Goal: Contribute content: Add original content to the website for others to see

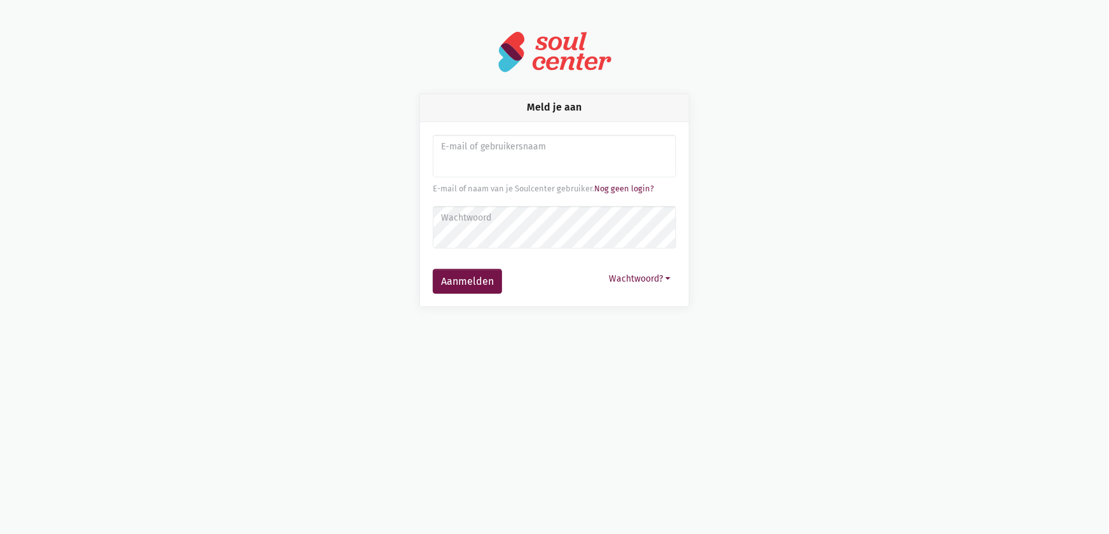
type input "[EMAIL_ADDRESS][DOMAIN_NAME]"
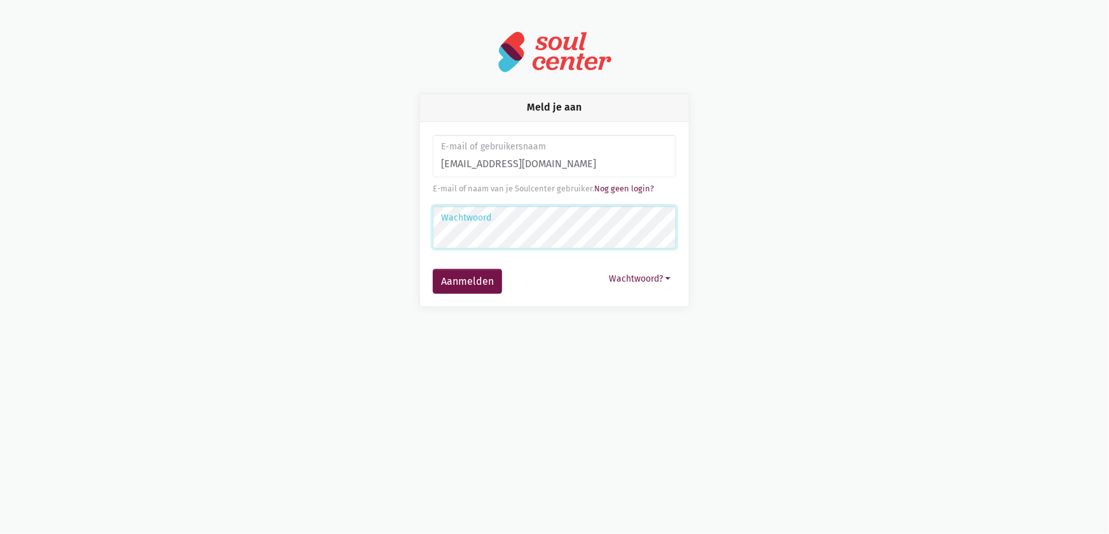
click at [433, 269] on button "Aanmelden" at bounding box center [467, 281] width 69 height 25
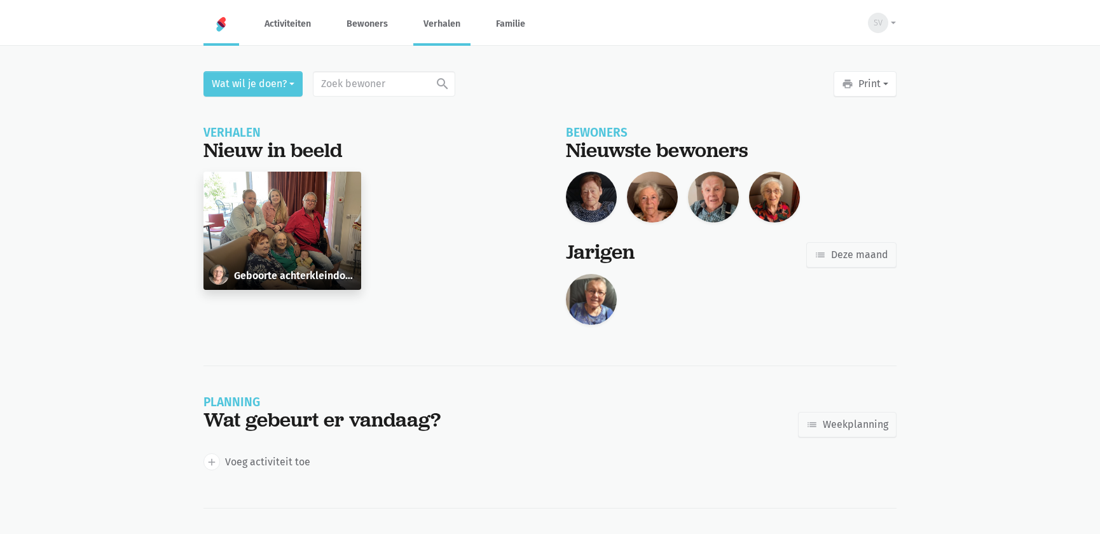
click at [449, 26] on link "Verhalen" at bounding box center [441, 24] width 57 height 43
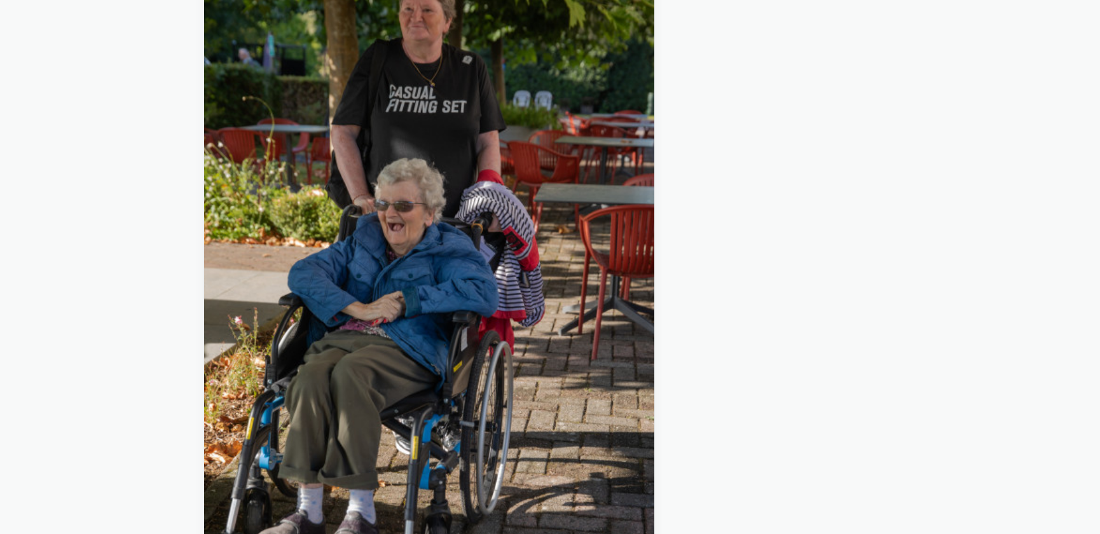
scroll to position [354, 0]
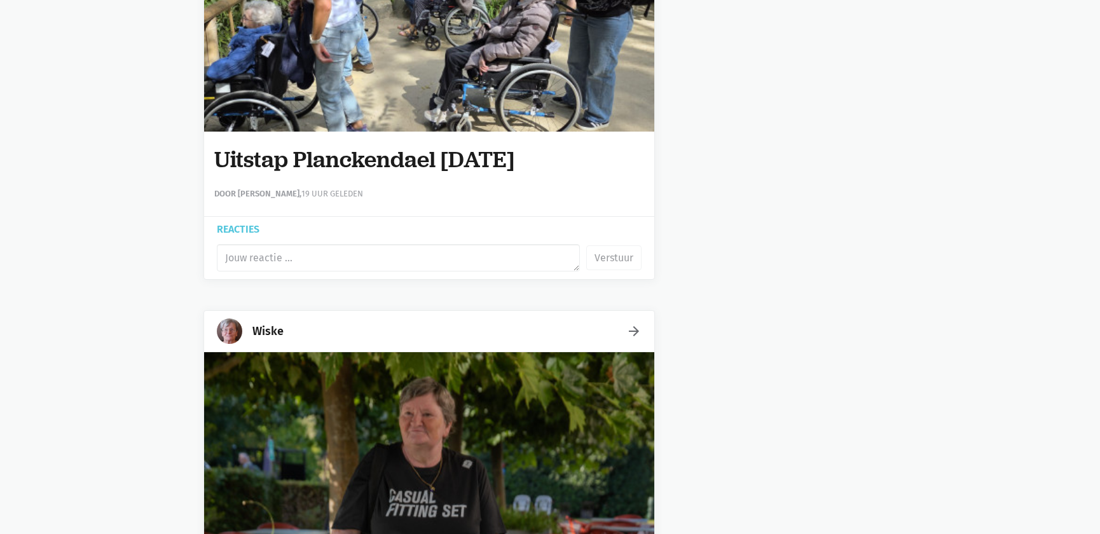
drag, startPoint x: 565, startPoint y: 165, endPoint x: 222, endPoint y: 155, distance: 342.7
click at [208, 157] on div "Uitstap Planckendael 02/09/2025 Door Sarah Van Der Stappen, 19 uur geleden" at bounding box center [429, 174] width 450 height 85
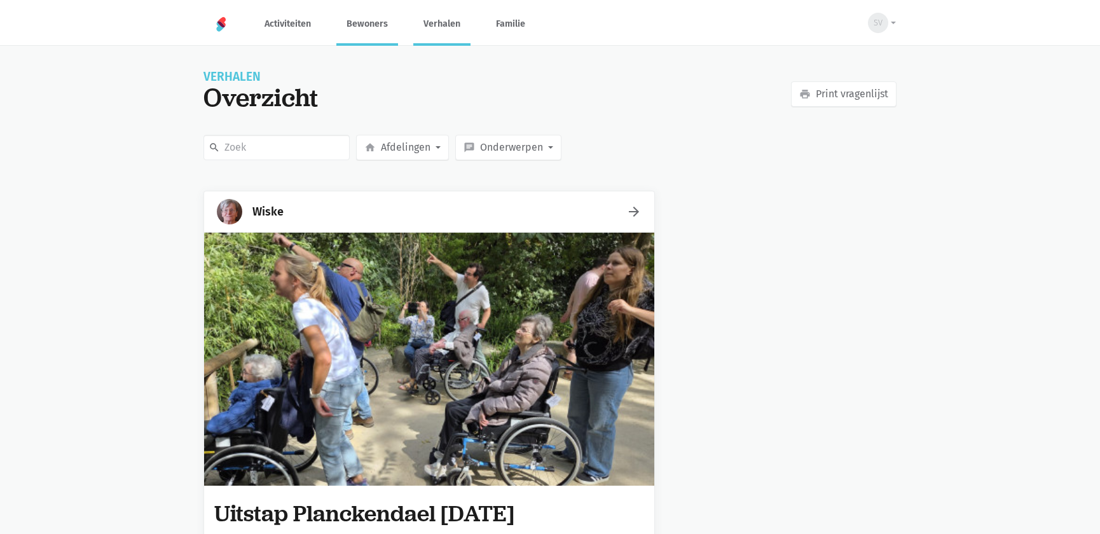
click at [368, 24] on link "Bewoners" at bounding box center [367, 24] width 62 height 43
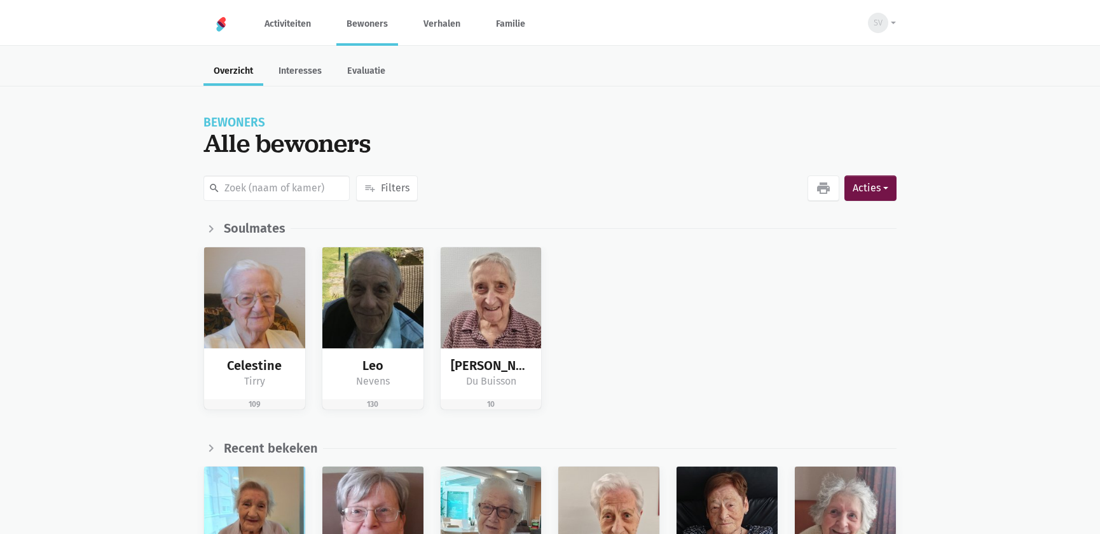
scroll to position [115, 0]
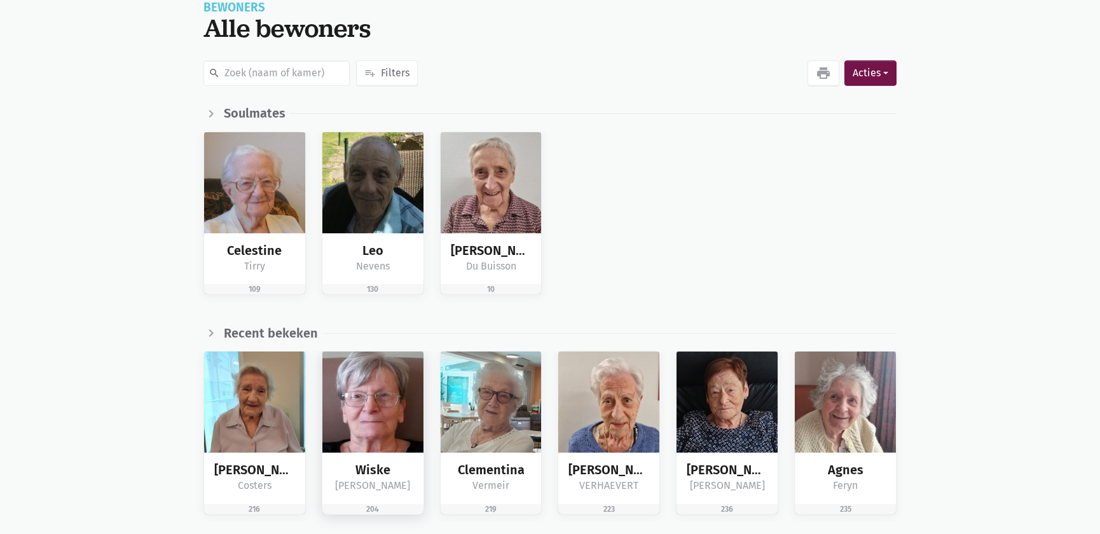
click at [363, 395] on img at bounding box center [372, 401] width 101 height 101
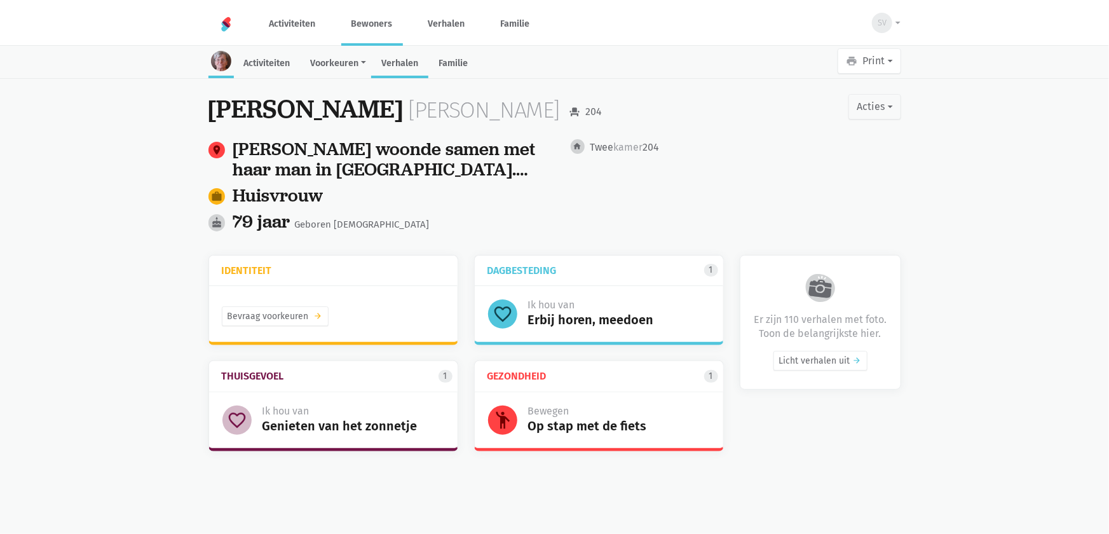
click at [400, 55] on link "Verhalen" at bounding box center [399, 64] width 57 height 27
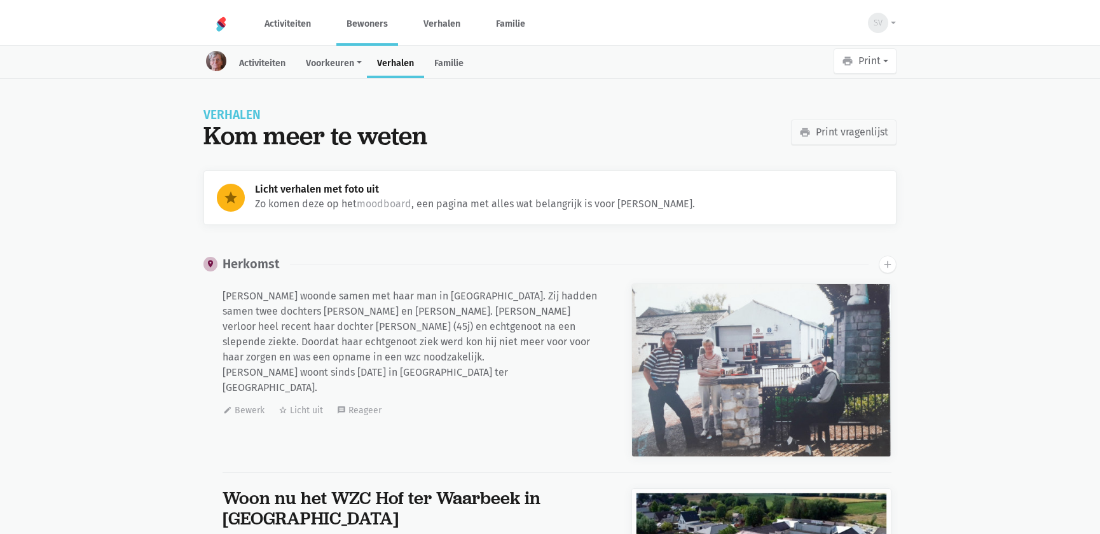
scroll to position [8275, 0]
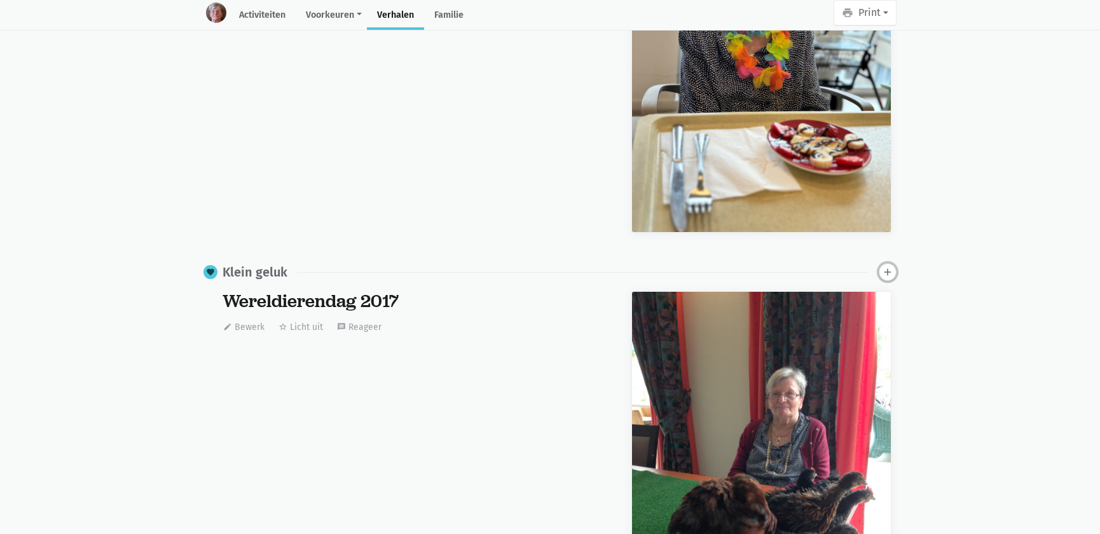
click at [890, 270] on icon "add" at bounding box center [887, 271] width 11 height 11
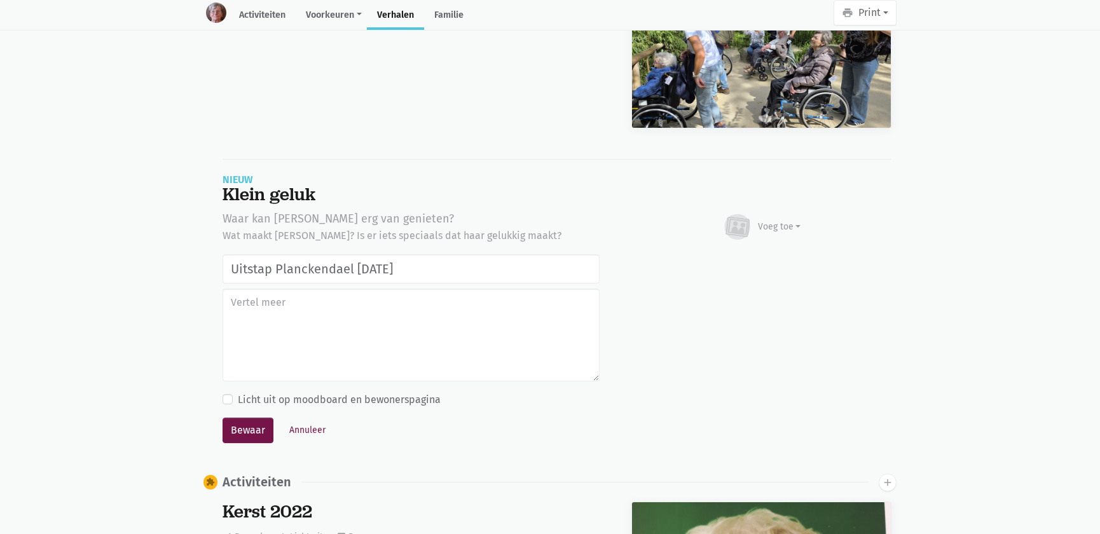
type input "Uitstap Planckendael [DATE]"
click at [775, 220] on div "Voeg toe" at bounding box center [779, 226] width 43 height 13
click at [753, 253] on link "Afbeelding" at bounding box center [754, 264] width 92 height 22
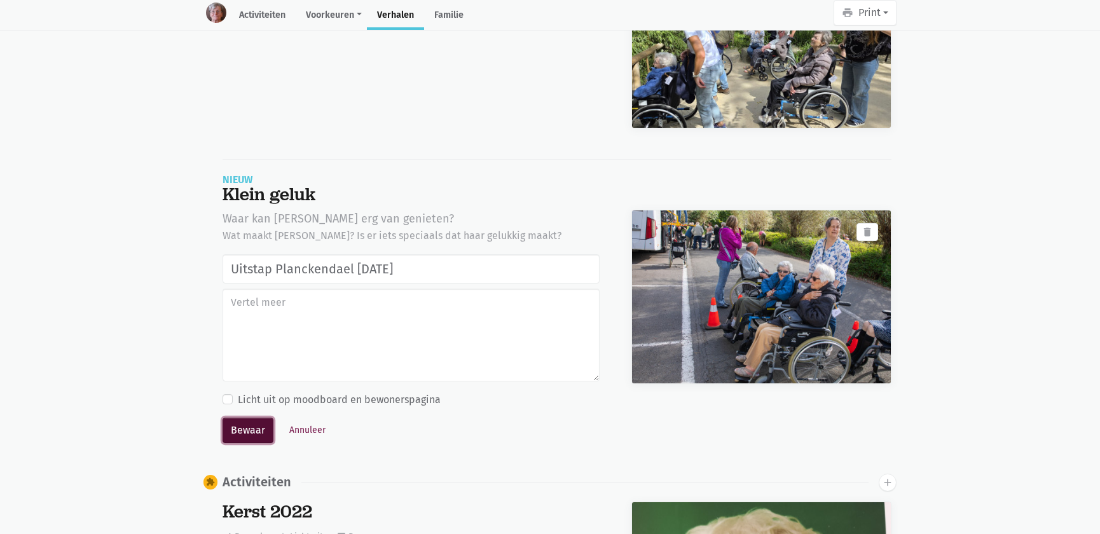
click at [255, 419] on button "Bewaar" at bounding box center [247, 430] width 51 height 25
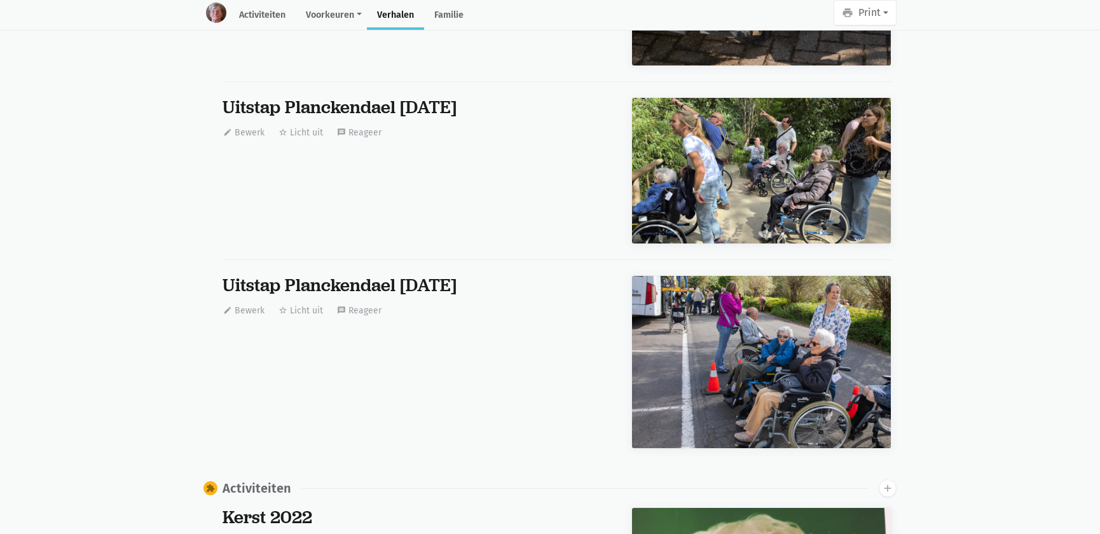
scroll to position [8275, 0]
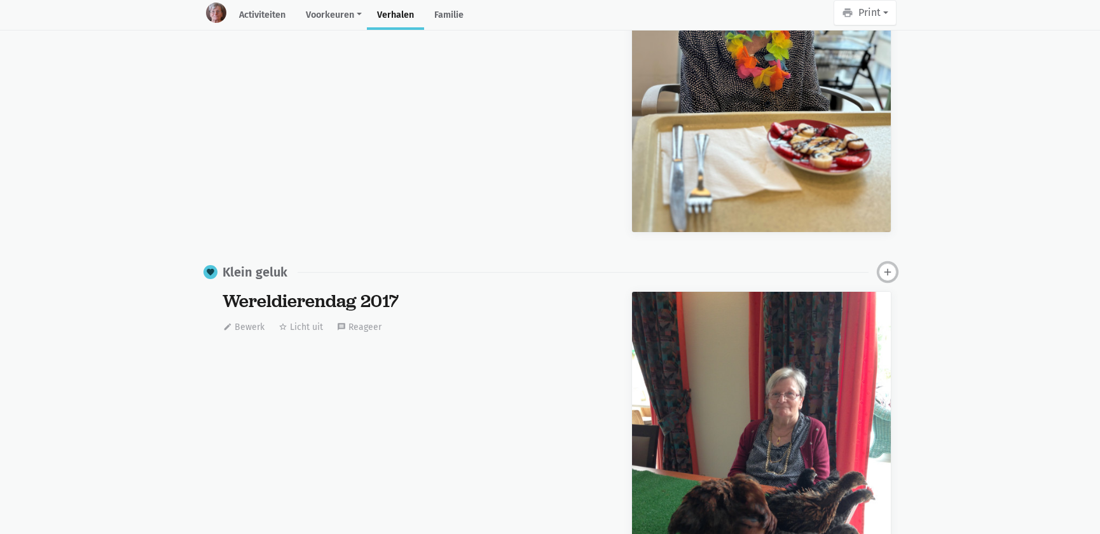
click at [884, 269] on icon "add" at bounding box center [887, 271] width 11 height 11
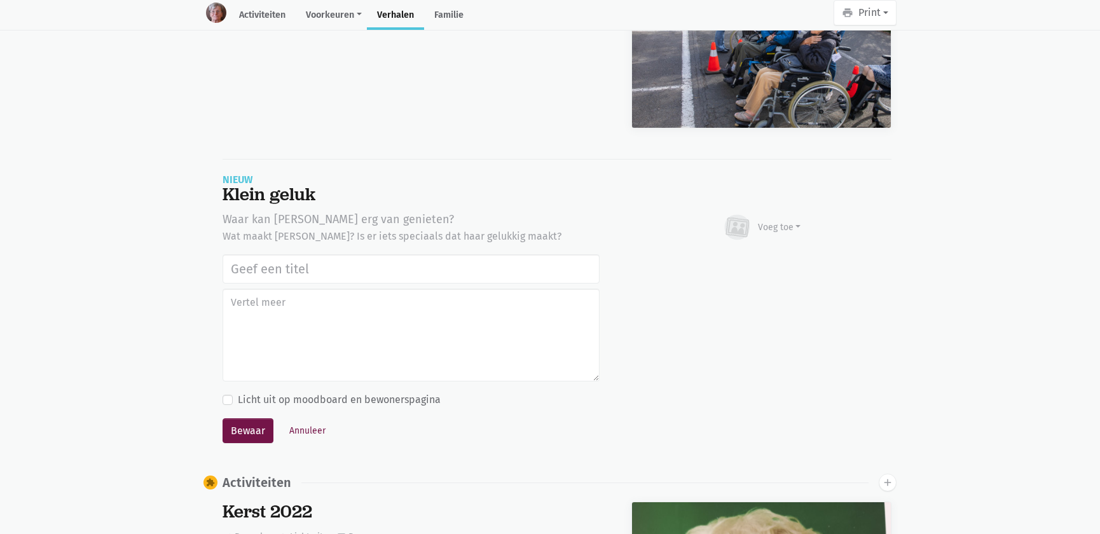
click at [402, 268] on input "text" at bounding box center [410, 268] width 377 height 29
type input "Uitstap Planckendael [DATE]"
click at [791, 224] on div "Voeg toe" at bounding box center [779, 227] width 43 height 13
click at [753, 257] on link "Afbeelding" at bounding box center [754, 265] width 92 height 22
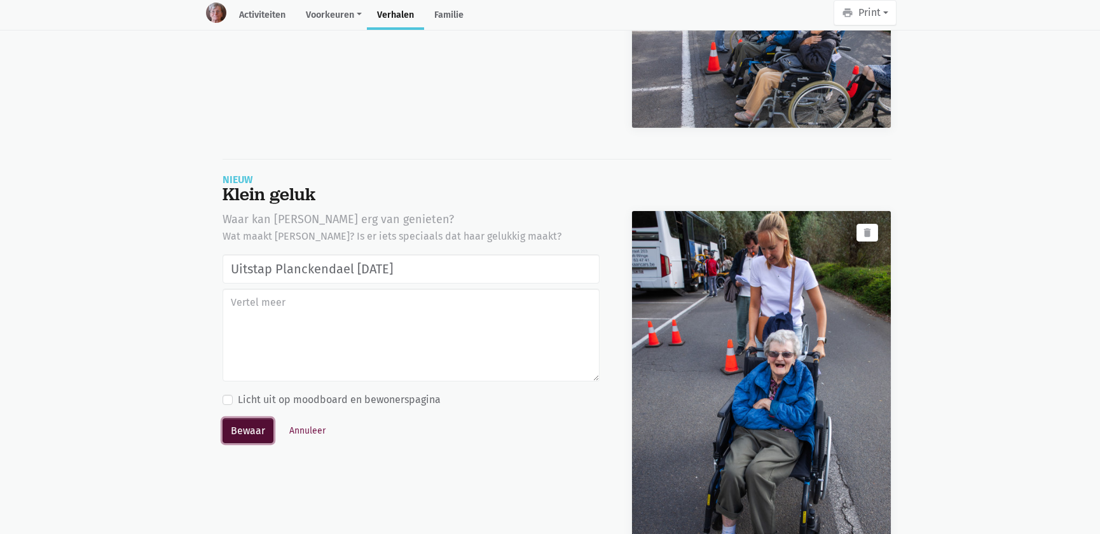
click at [254, 424] on button "Bewaar" at bounding box center [247, 430] width 51 height 25
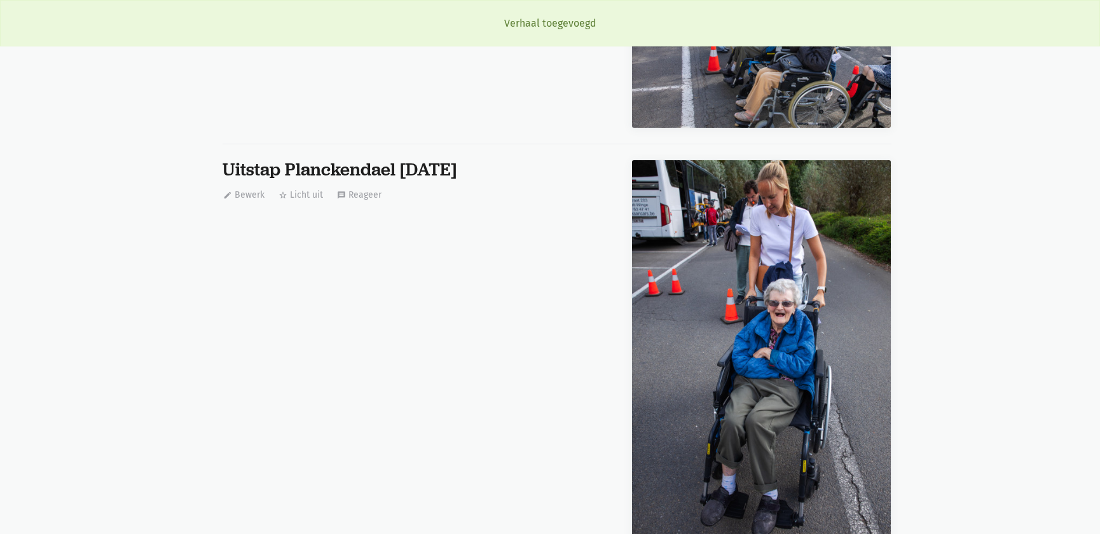
scroll to position [8275, 0]
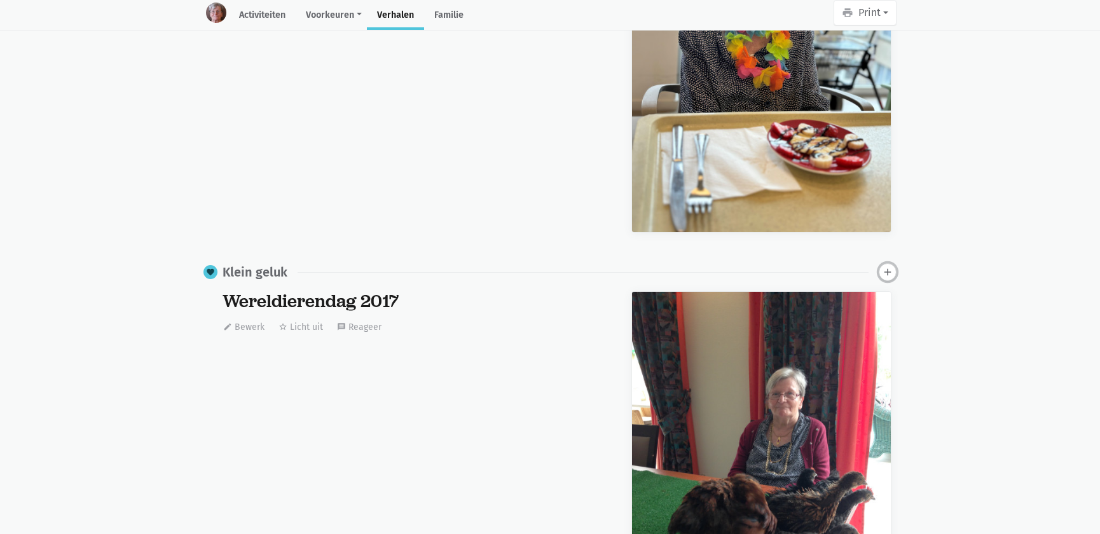
click at [883, 266] on icon "add" at bounding box center [887, 271] width 11 height 11
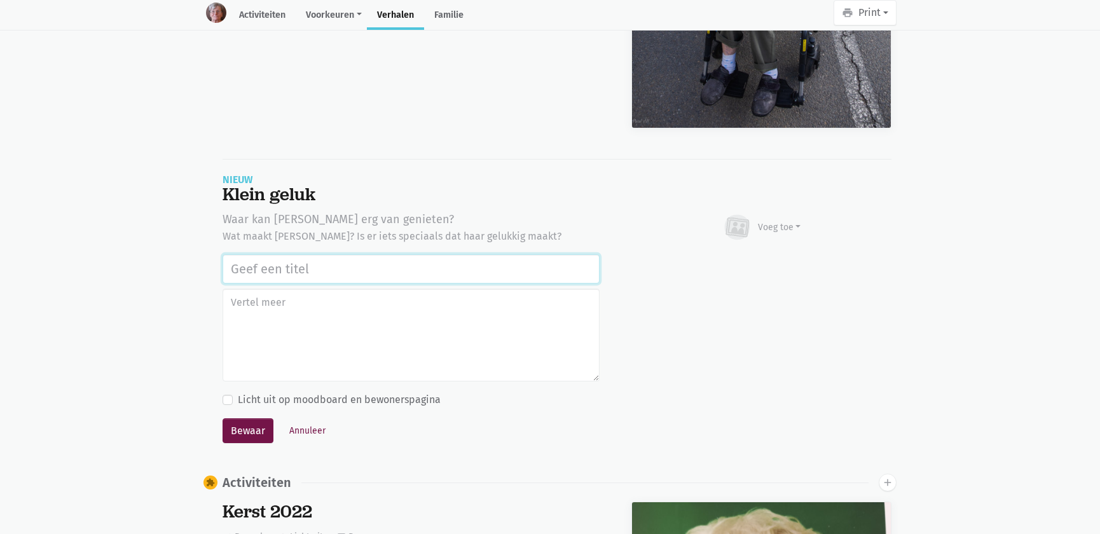
click at [311, 254] on input "text" at bounding box center [410, 268] width 377 height 29
paste input "Uitstap Planckendael [DATE]"
type input "Uitstap Planckendael [DATE]"
click at [781, 221] on div "Voeg toe" at bounding box center [779, 227] width 43 height 13
click at [756, 275] on link "Youtube video" at bounding box center [754, 286] width 92 height 22
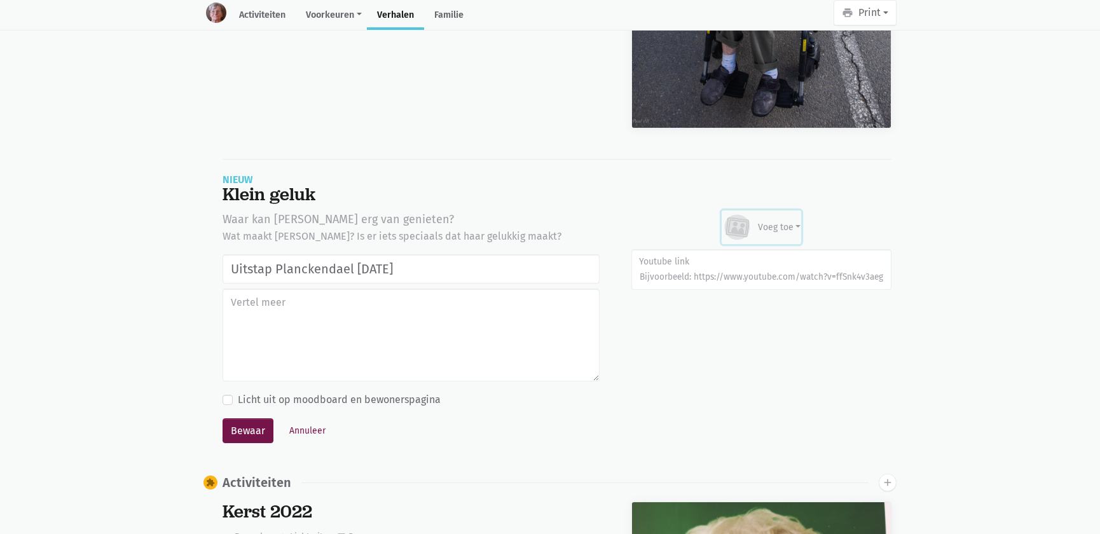
click at [775, 226] on div "Voeg toe" at bounding box center [779, 227] width 43 height 13
click at [765, 254] on link "Afbeelding" at bounding box center [754, 265] width 92 height 22
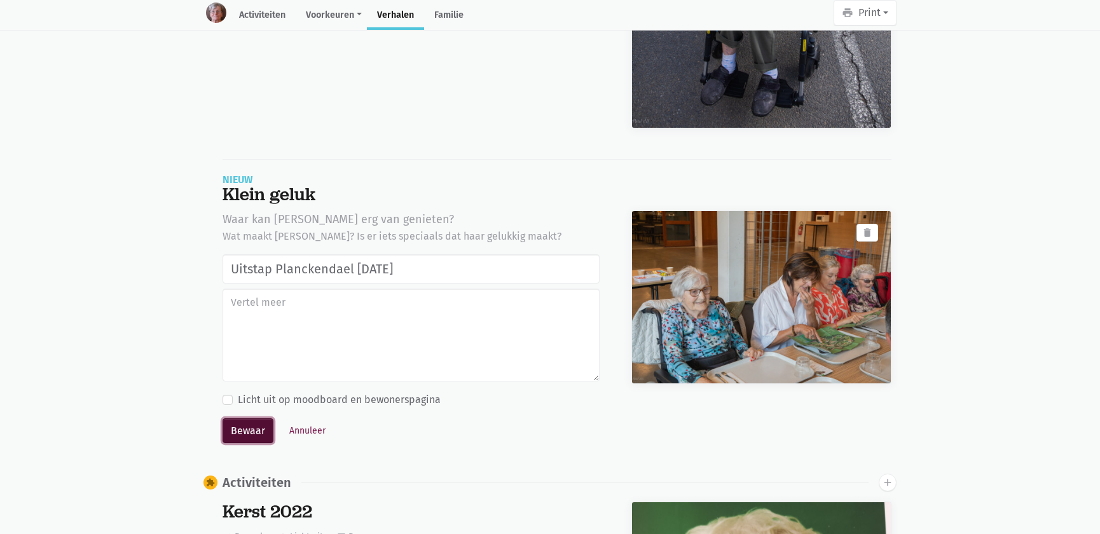
click at [259, 425] on button "Bewaar" at bounding box center [247, 430] width 51 height 25
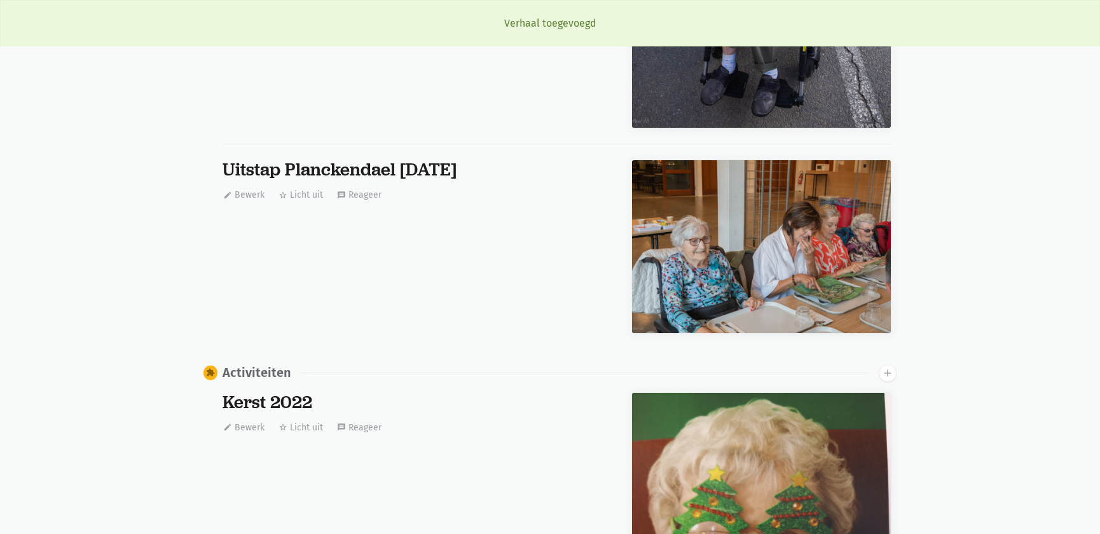
scroll to position [8275, 0]
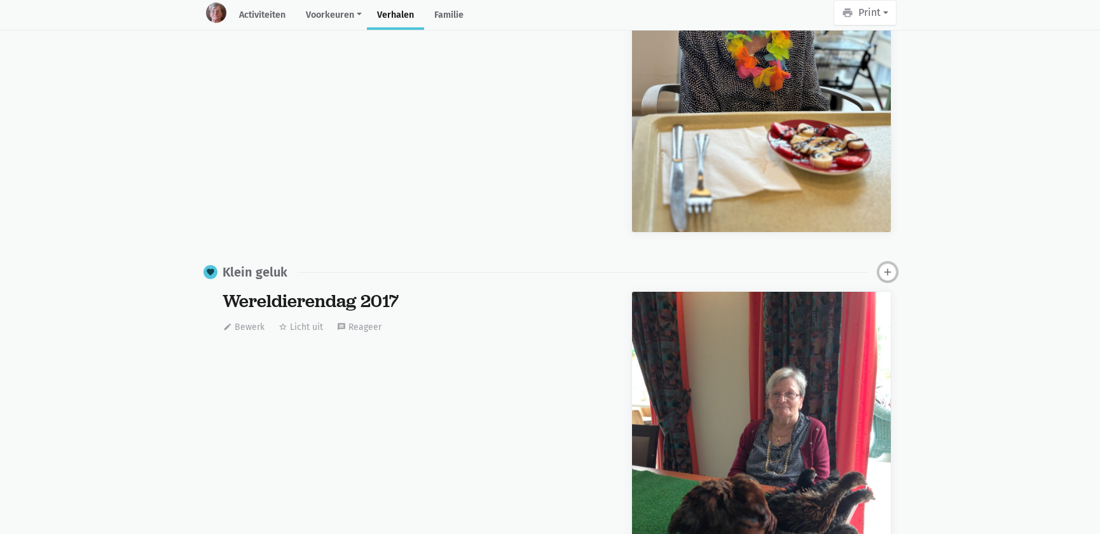
click at [887, 267] on icon "add" at bounding box center [887, 271] width 11 height 11
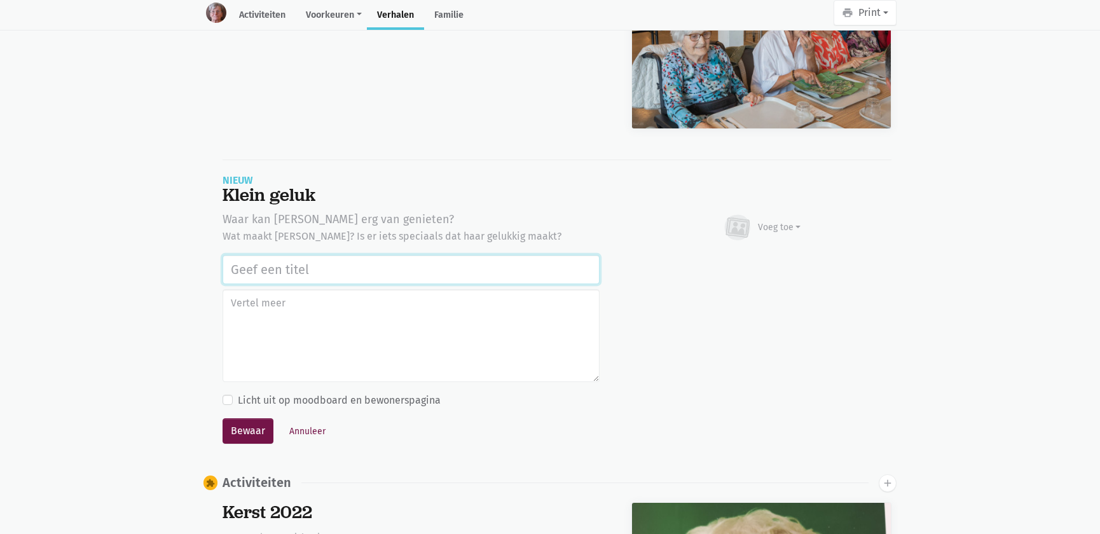
click at [317, 255] on input "text" at bounding box center [410, 269] width 377 height 29
paste input "Uitstap Planckendael [DATE]"
type input "Uitstap Planckendael [DATE]"
click at [788, 222] on div "Voeg toe" at bounding box center [779, 227] width 43 height 13
click at [754, 258] on link "Afbeelding" at bounding box center [754, 265] width 92 height 22
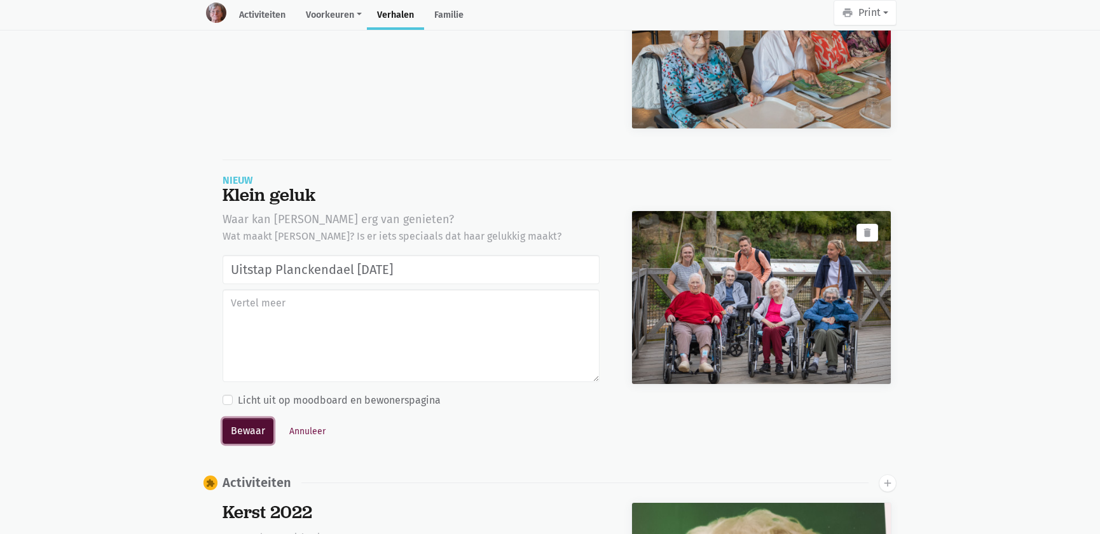
click at [251, 422] on button "Bewaar" at bounding box center [247, 430] width 51 height 25
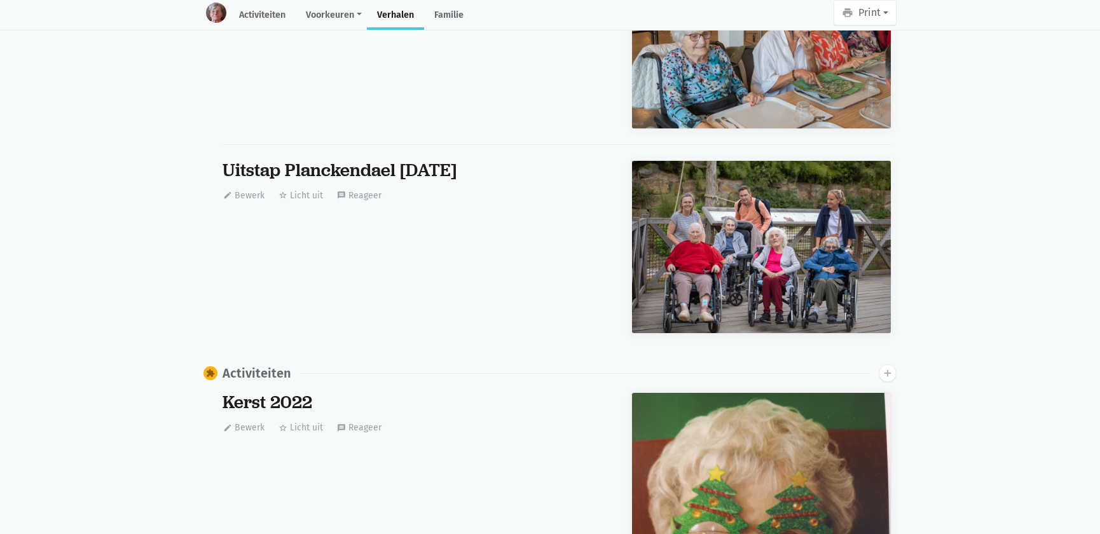
scroll to position [0, 0]
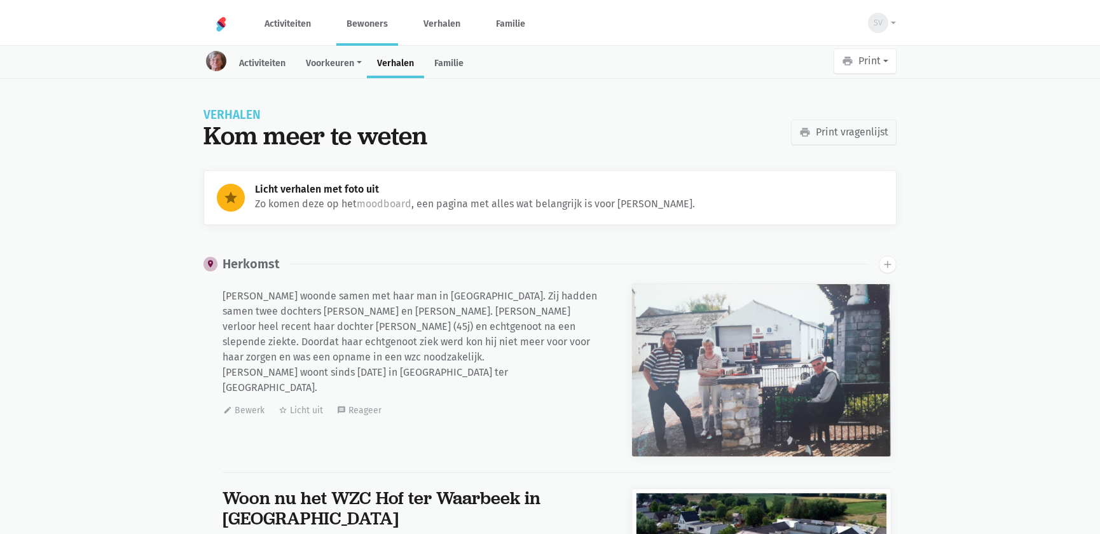
click at [372, 31] on link "Bewoners" at bounding box center [367, 24] width 62 height 43
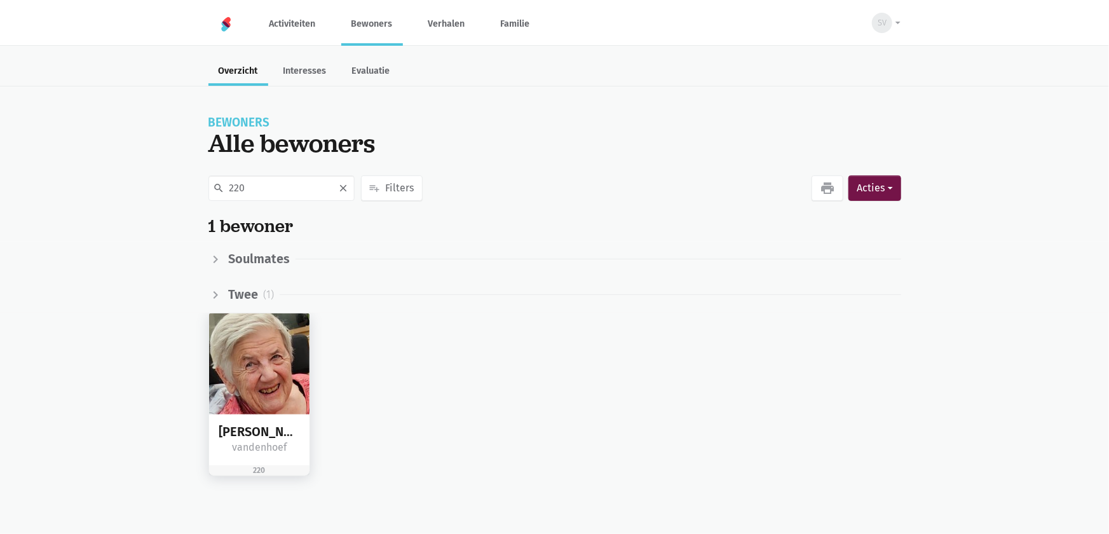
type input "220"
click at [248, 362] on img at bounding box center [259, 363] width 101 height 101
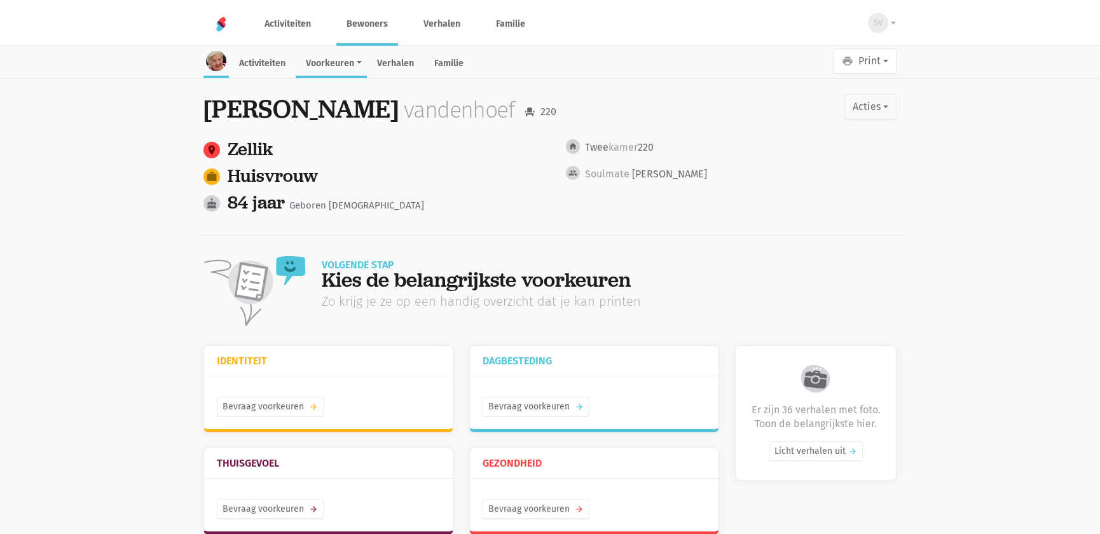
click at [383, 60] on link "Verhalen" at bounding box center [395, 64] width 57 height 27
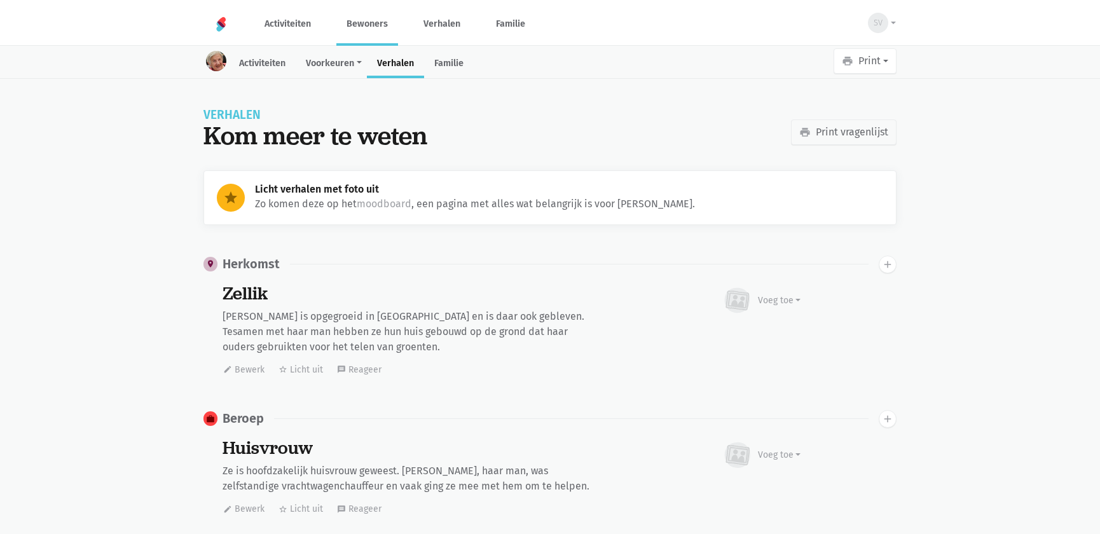
scroll to position [3128, 0]
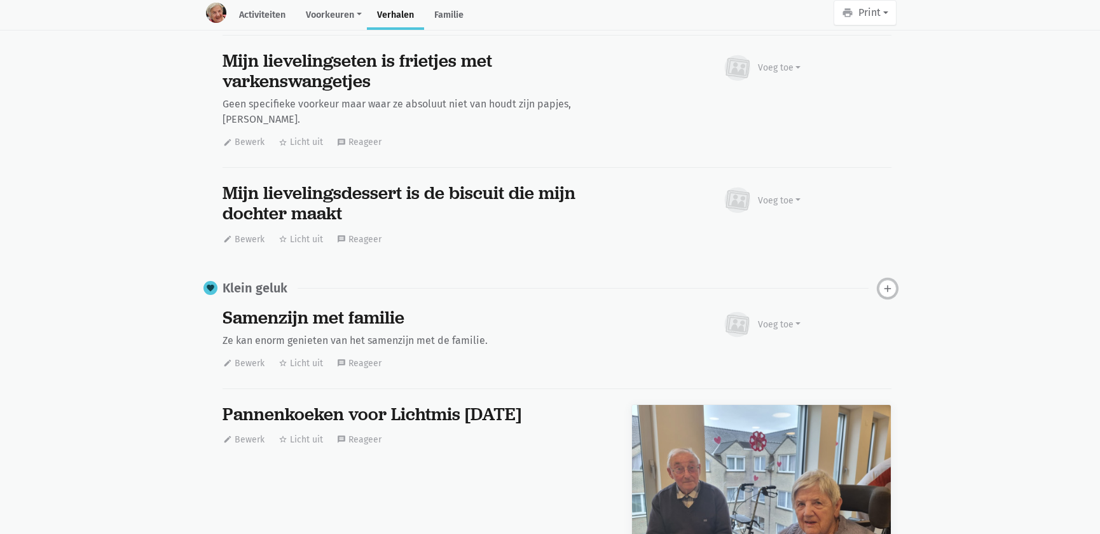
click at [893, 280] on button "add" at bounding box center [887, 289] width 18 height 18
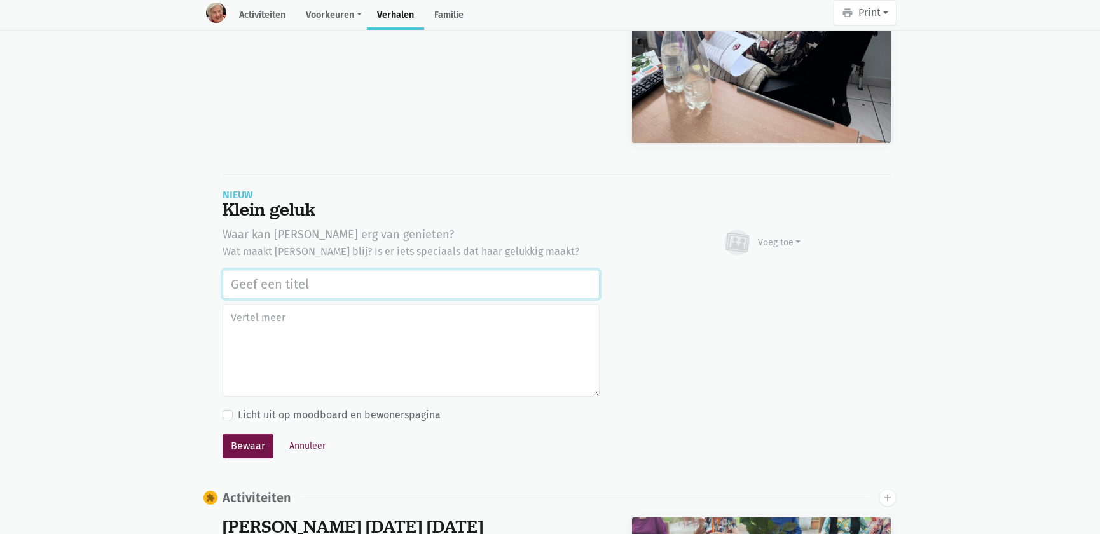
paste input "Uitstap Planckendael [DATE]"
type input "Uitstap Planckendael [DATE]"
click at [773, 236] on div "Voeg toe" at bounding box center [779, 242] width 43 height 13
click at [756, 269] on link "Afbeelding" at bounding box center [754, 280] width 92 height 22
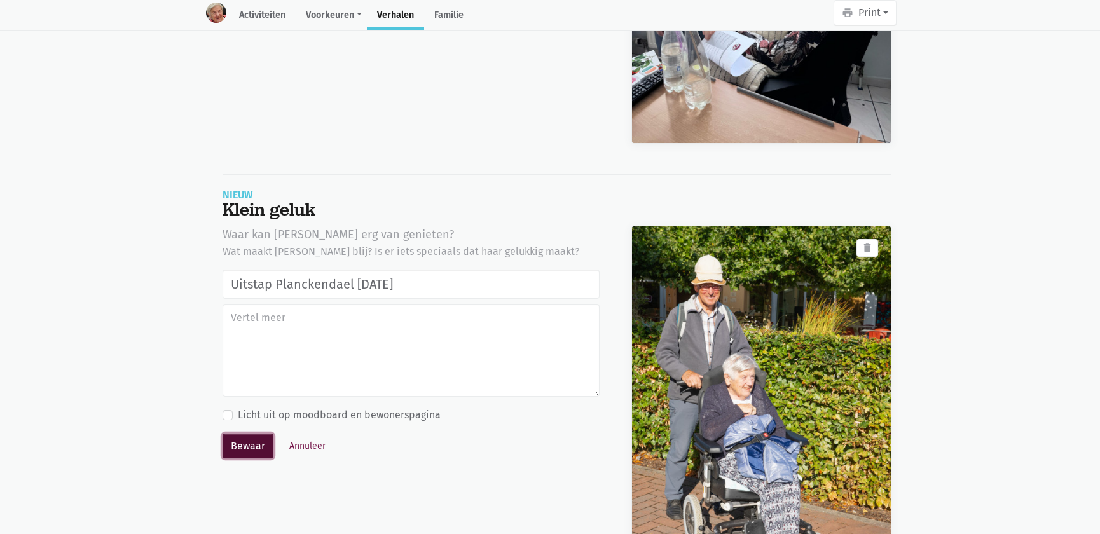
click at [244, 433] on button "Bewaar" at bounding box center [247, 445] width 51 height 25
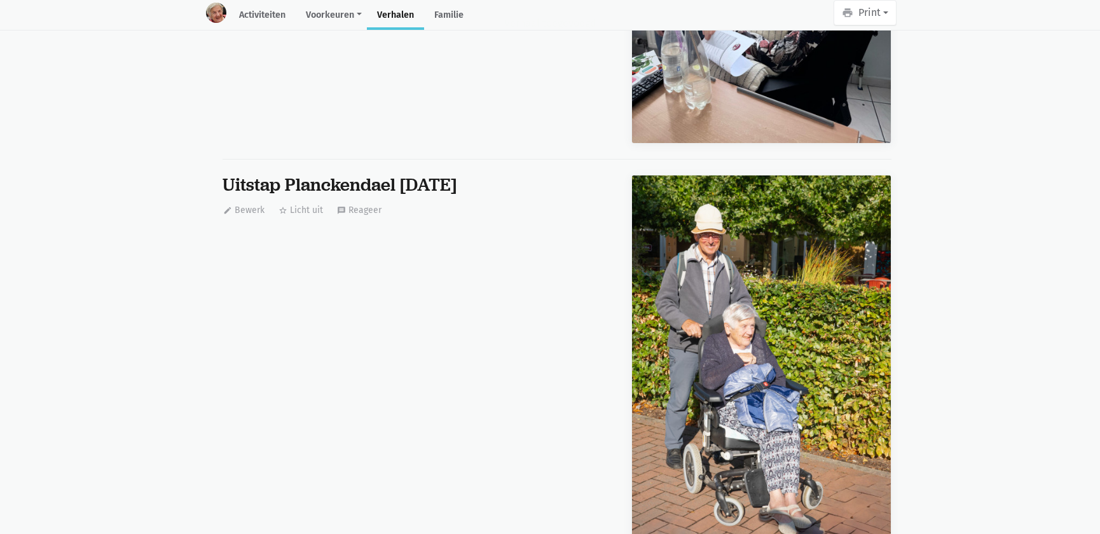
scroll to position [3128, 0]
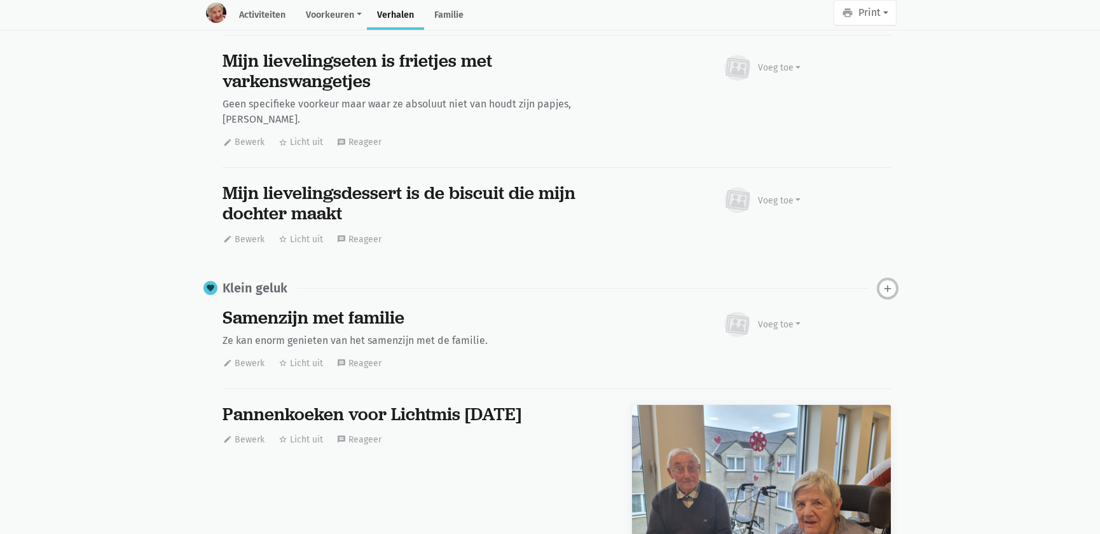
click at [890, 283] on icon "add" at bounding box center [887, 288] width 11 height 11
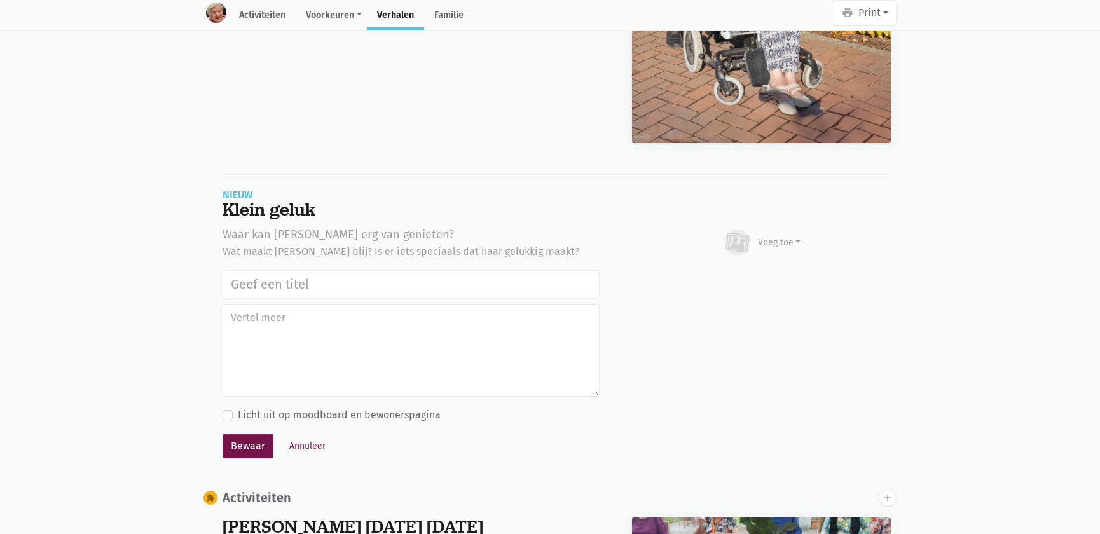
click at [368, 269] on input "text" at bounding box center [410, 283] width 377 height 29
type input "Uitstap Planckendael [DATE]"
click at [786, 236] on div "Voeg toe" at bounding box center [779, 242] width 43 height 13
click at [768, 269] on link "Afbeelding" at bounding box center [754, 280] width 92 height 22
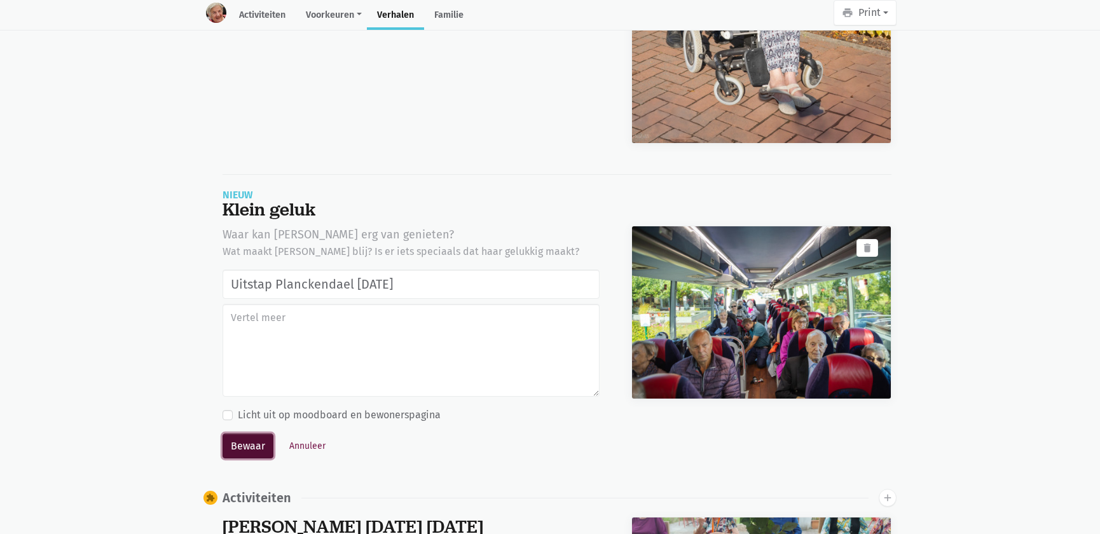
click at [254, 433] on button "Bewaar" at bounding box center [247, 445] width 51 height 25
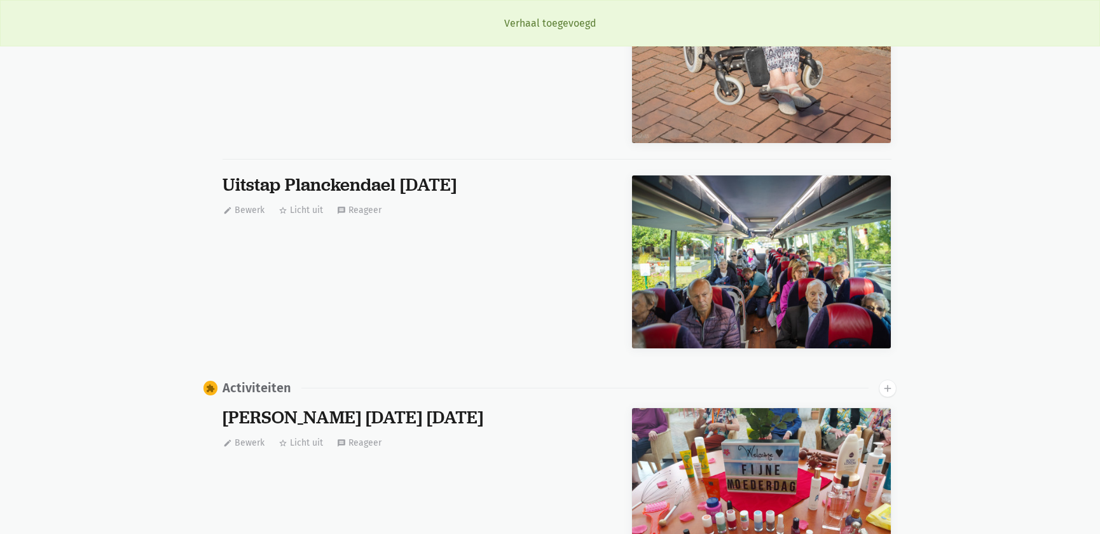
scroll to position [3128, 0]
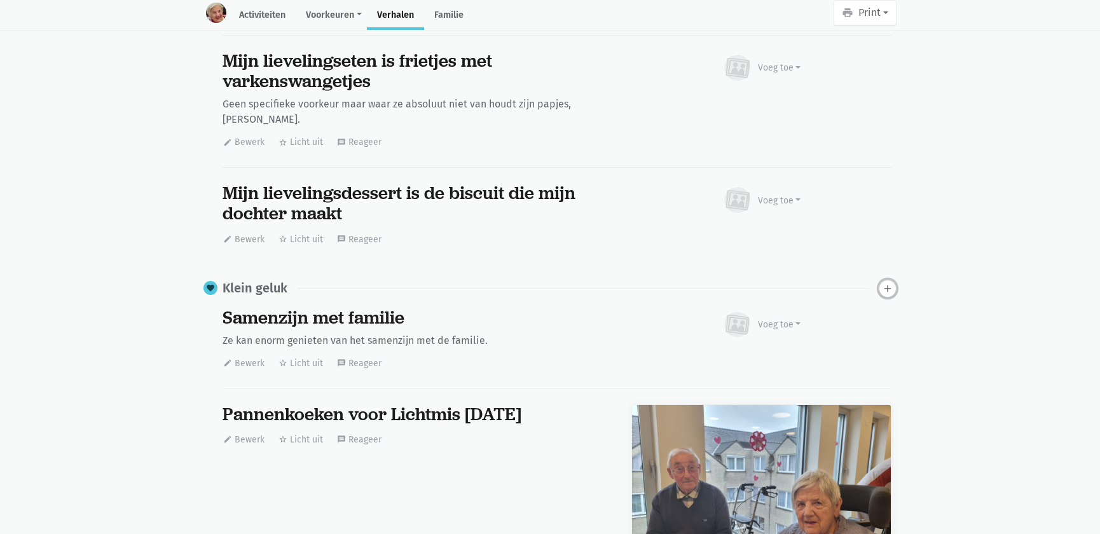
click at [889, 283] on icon "add" at bounding box center [887, 288] width 11 height 11
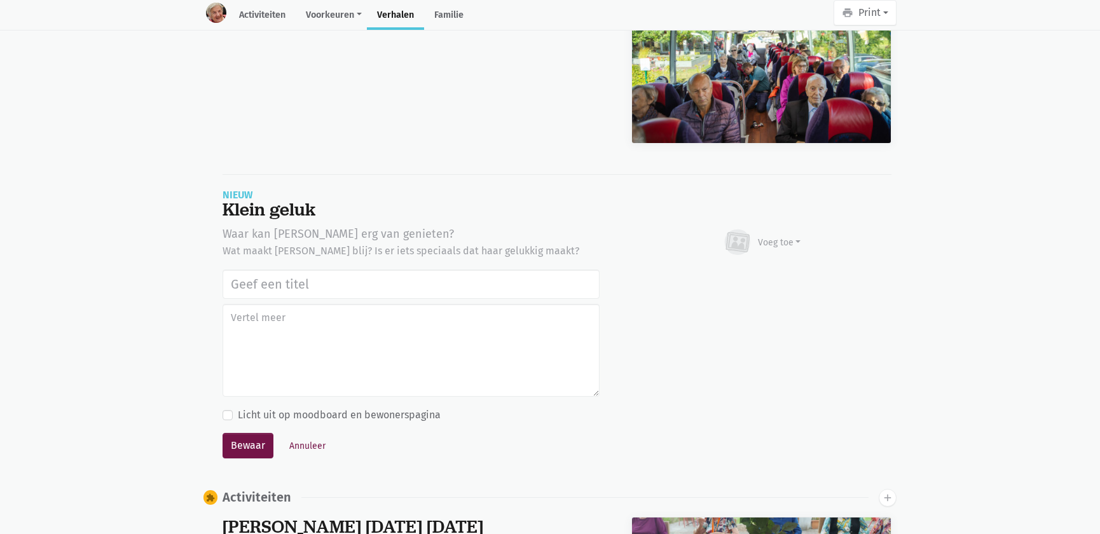
click at [320, 269] on input "text" at bounding box center [410, 283] width 377 height 29
type input "Uitstap Planckendael [DATE]"
click at [801, 225] on div "Voeg toe Afbeelding Youtube video Bezig met uploaden…" at bounding box center [761, 242] width 260 height 34
click at [779, 228] on div "Voeg toe" at bounding box center [761, 242] width 79 height 28
click at [745, 268] on link "Afbeelding" at bounding box center [754, 279] width 92 height 22
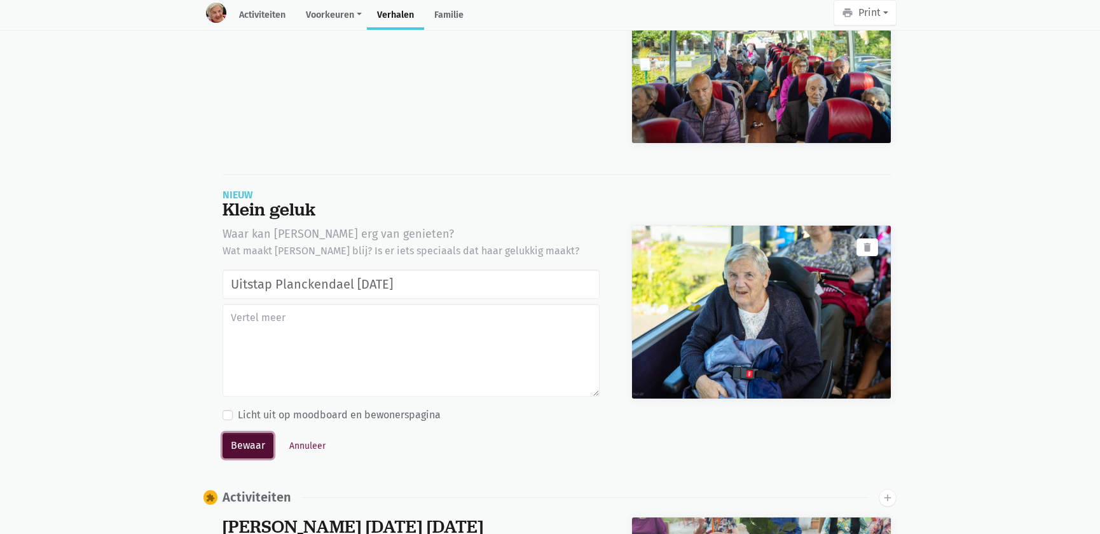
click at [253, 433] on button "Bewaar" at bounding box center [247, 445] width 51 height 25
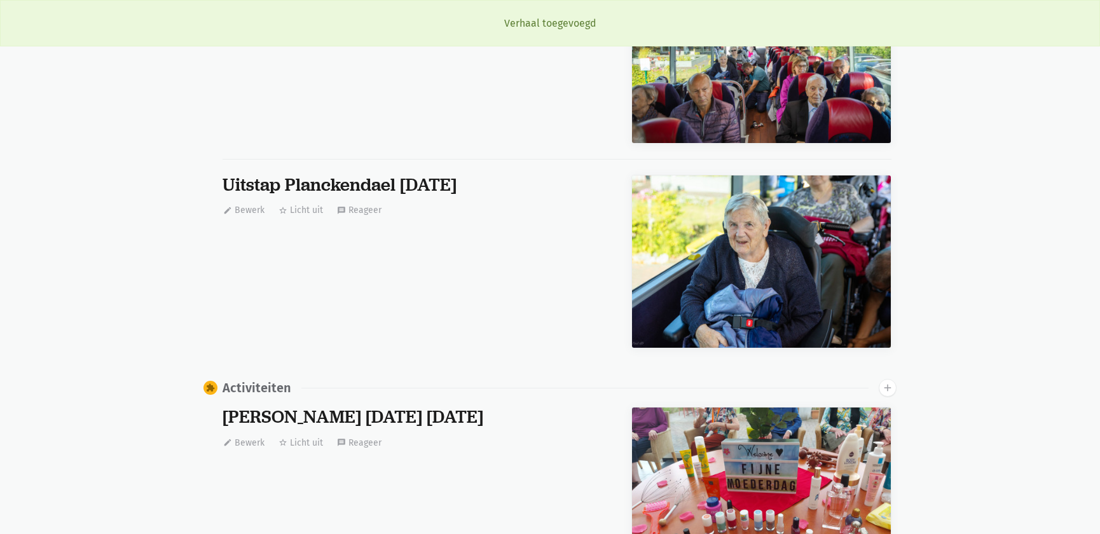
scroll to position [3128, 0]
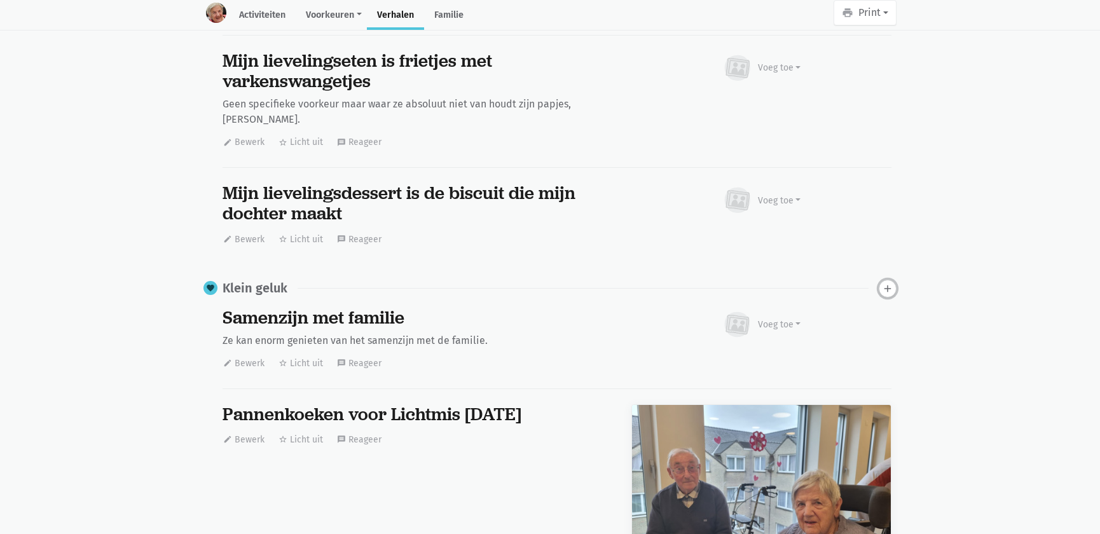
click at [885, 283] on icon "add" at bounding box center [887, 288] width 11 height 11
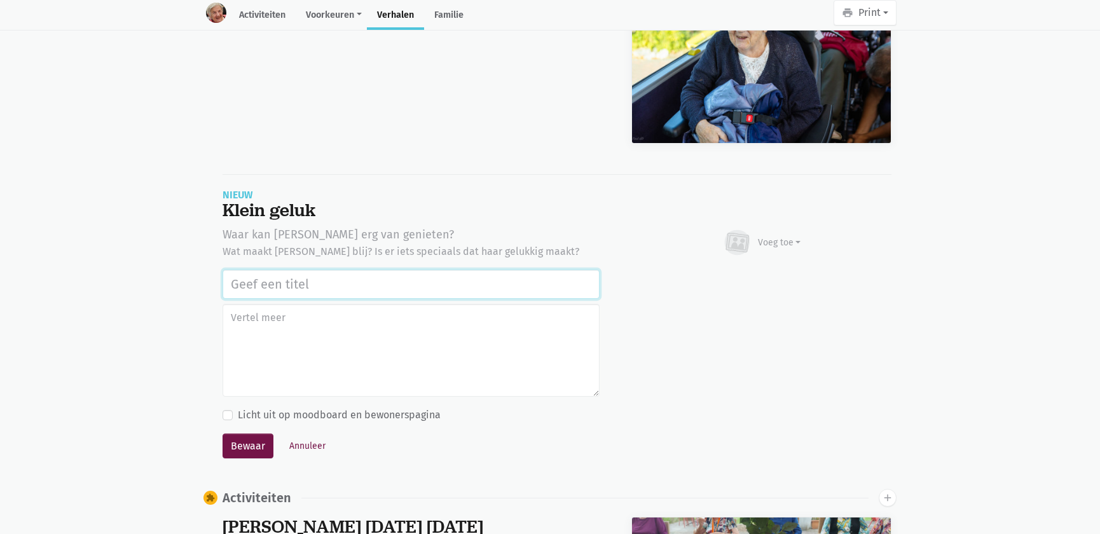
click at [321, 269] on input "text" at bounding box center [410, 283] width 377 height 29
paste input "Uitstap Planckendael [DATE]"
type input "Uitstap Planckendael [DATE]"
drag, startPoint x: 779, startPoint y: 216, endPoint x: 773, endPoint y: 224, distance: 9.2
click at [777, 236] on div "Voeg toe" at bounding box center [779, 242] width 43 height 13
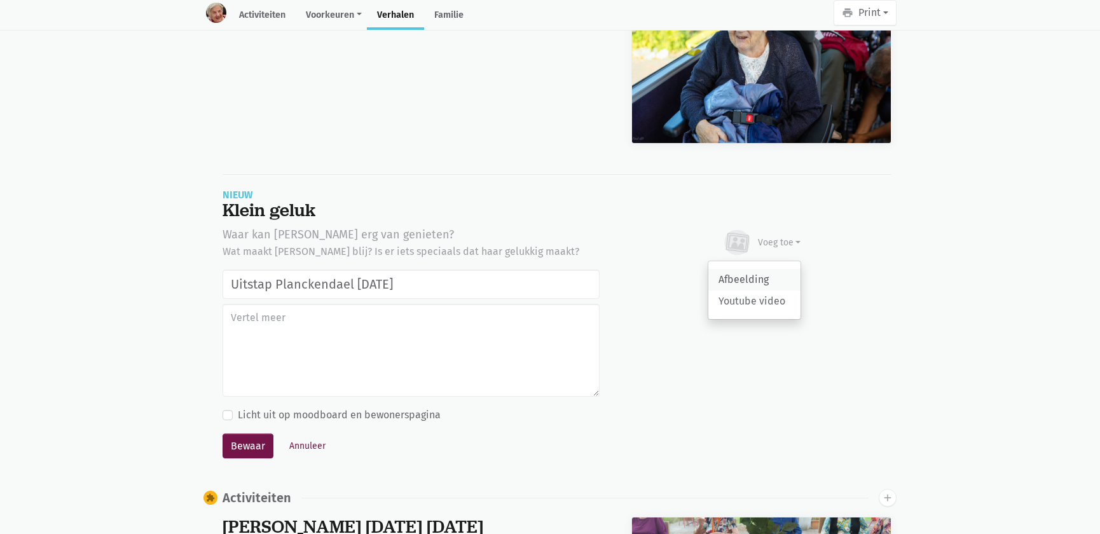
click at [744, 269] on link "Afbeelding" at bounding box center [754, 280] width 92 height 22
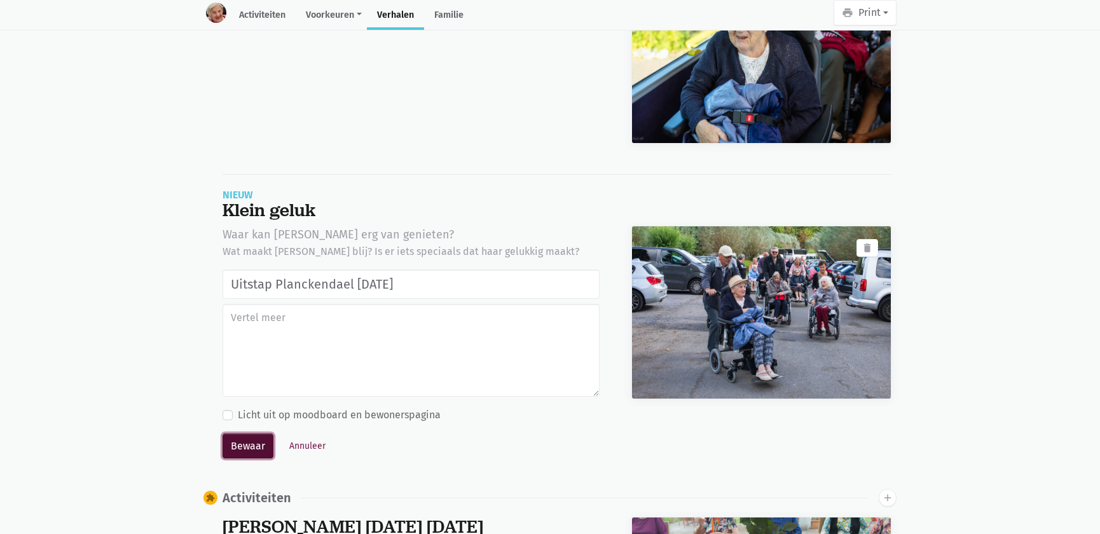
click at [254, 433] on button "Bewaar" at bounding box center [247, 445] width 51 height 25
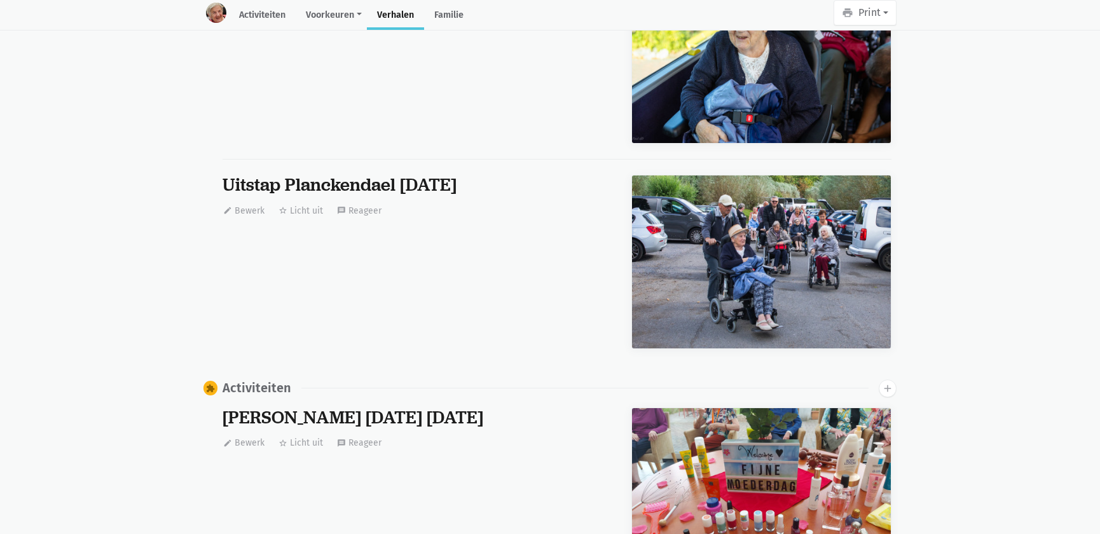
scroll to position [3128, 0]
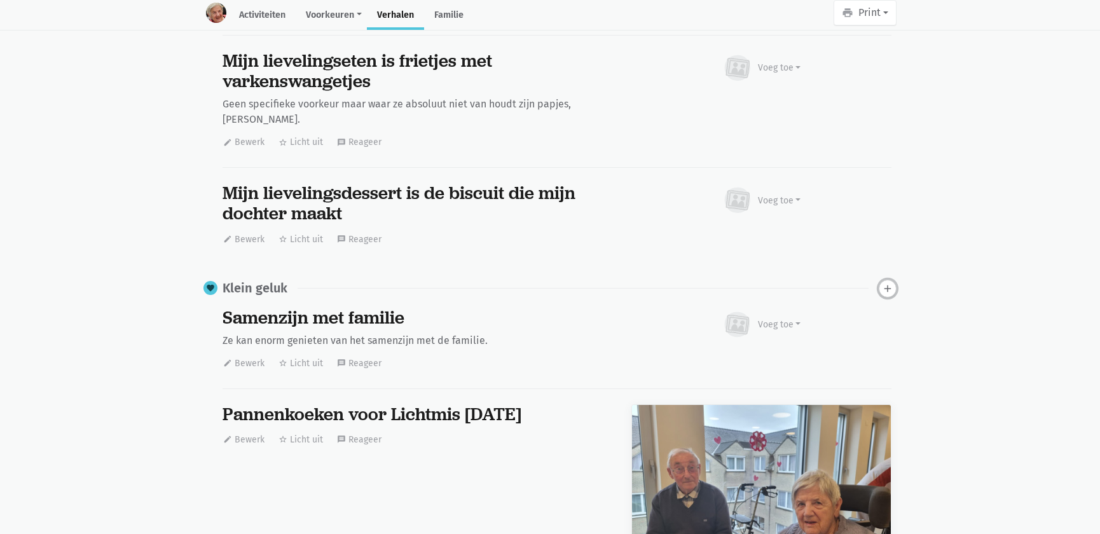
click at [892, 283] on icon "add" at bounding box center [887, 288] width 11 height 11
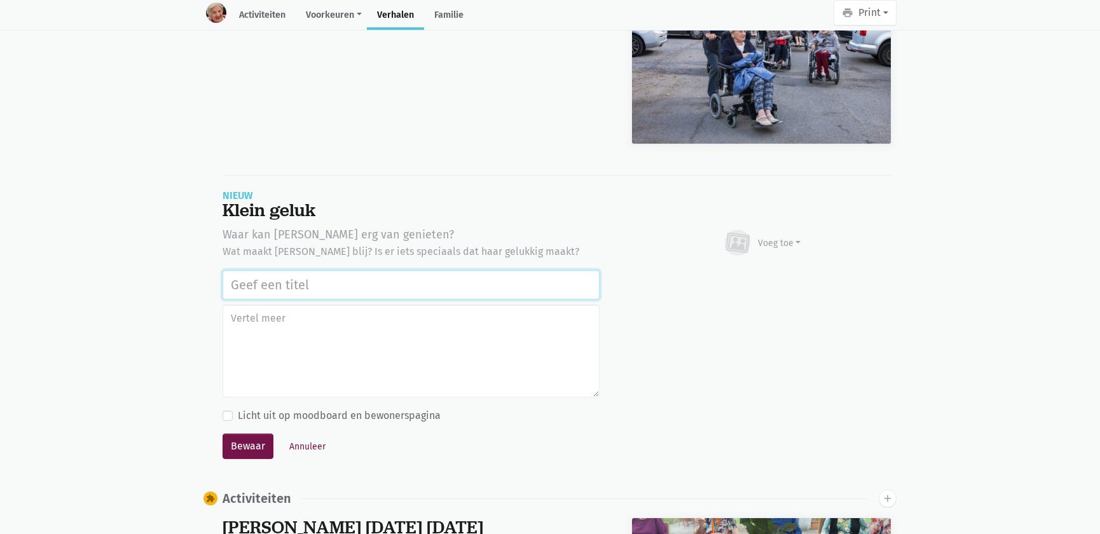
click at [384, 274] on input "text" at bounding box center [410, 284] width 377 height 29
paste input "Uitstap Planckendael [DATE]"
type input "Uitstap Planckendael [DATE]"
click at [794, 236] on div "Voeg toe" at bounding box center [779, 242] width 43 height 13
click at [759, 269] on link "Afbeelding" at bounding box center [754, 280] width 92 height 22
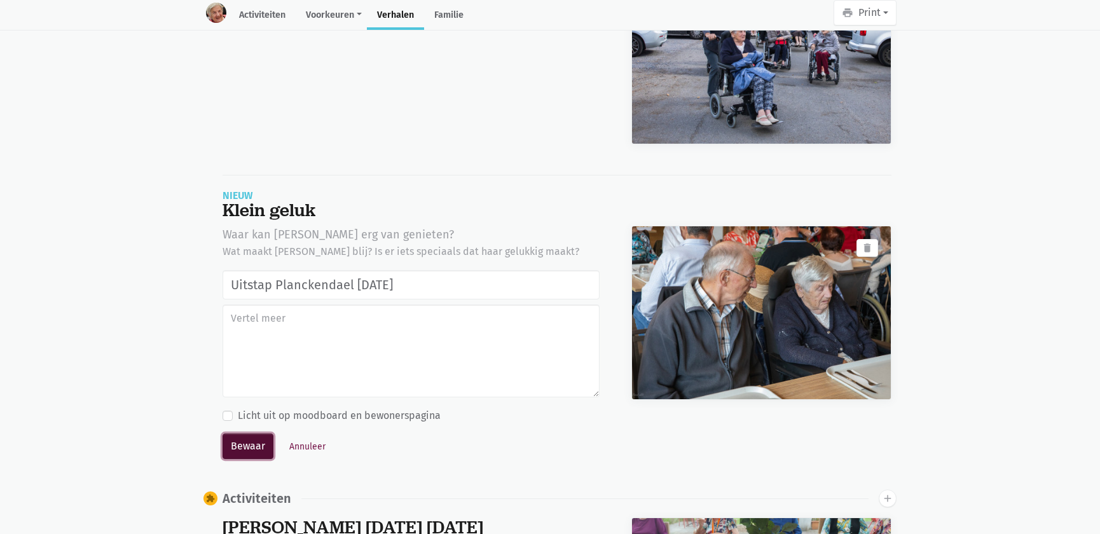
click at [257, 433] on button "Bewaar" at bounding box center [247, 445] width 51 height 25
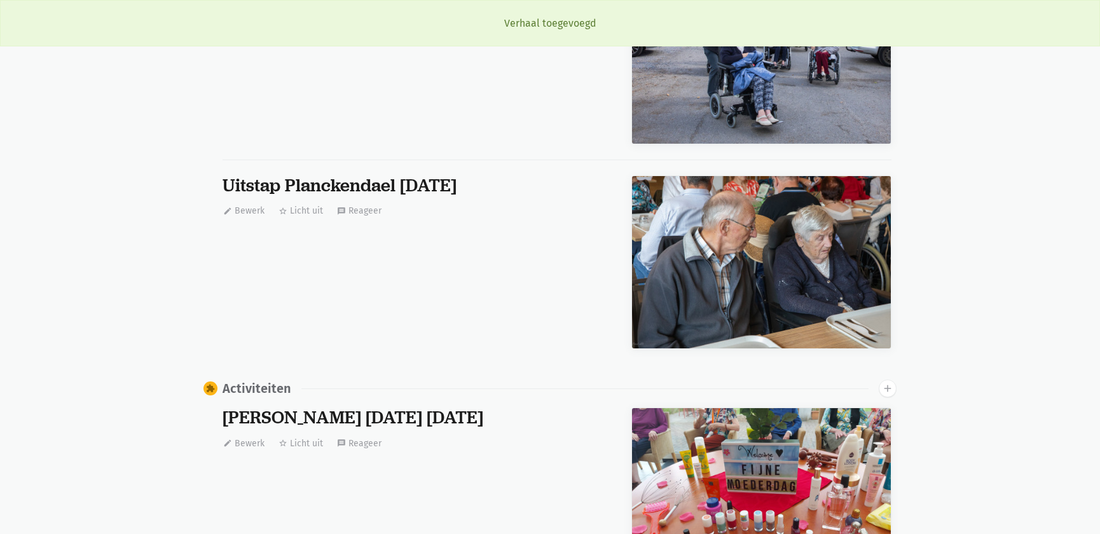
scroll to position [3128, 0]
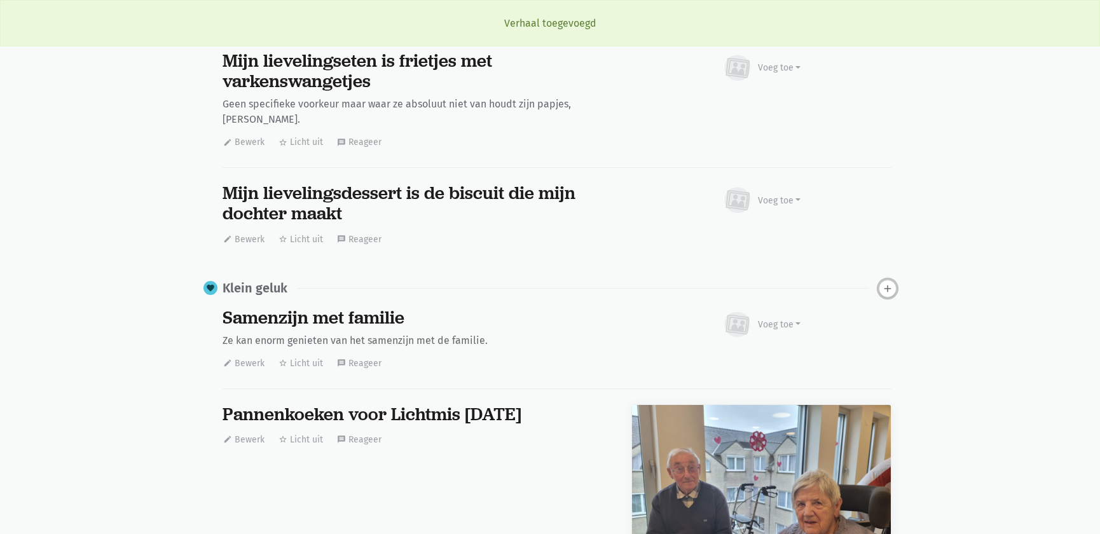
click at [886, 283] on icon "add" at bounding box center [887, 288] width 11 height 11
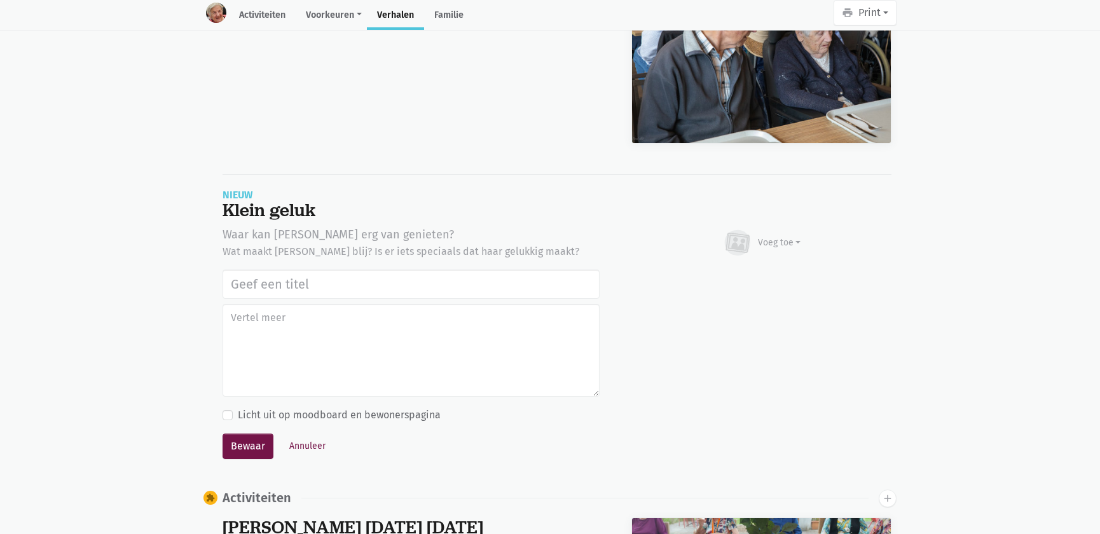
click at [386, 271] on input "text" at bounding box center [410, 283] width 377 height 29
type input "Uitstap Planckendael [DATE]"
click at [779, 236] on div "Voeg toe" at bounding box center [779, 242] width 43 height 13
click at [754, 269] on link "Afbeelding" at bounding box center [754, 280] width 92 height 22
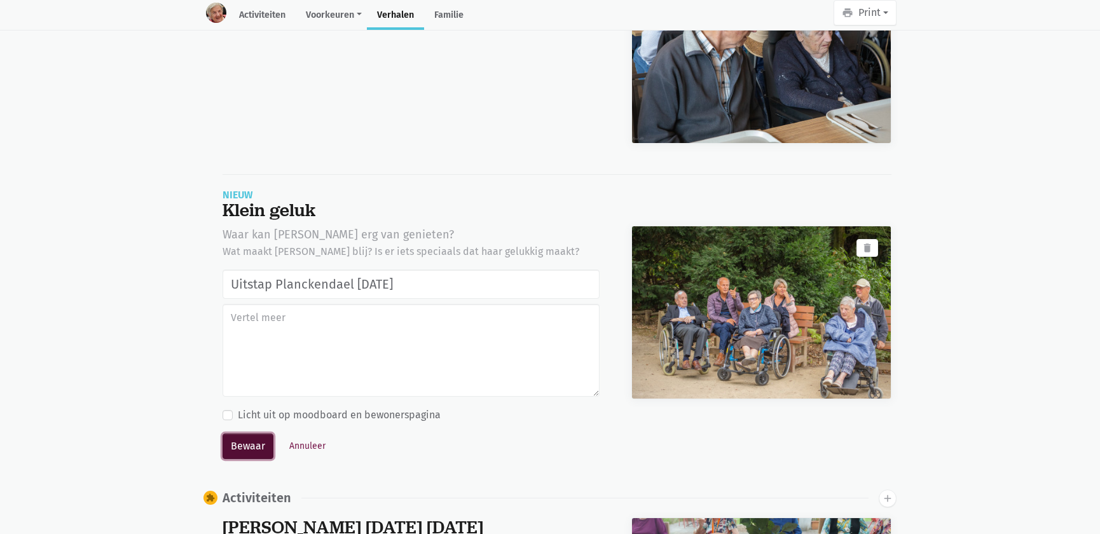
click at [259, 433] on button "Bewaar" at bounding box center [247, 445] width 51 height 25
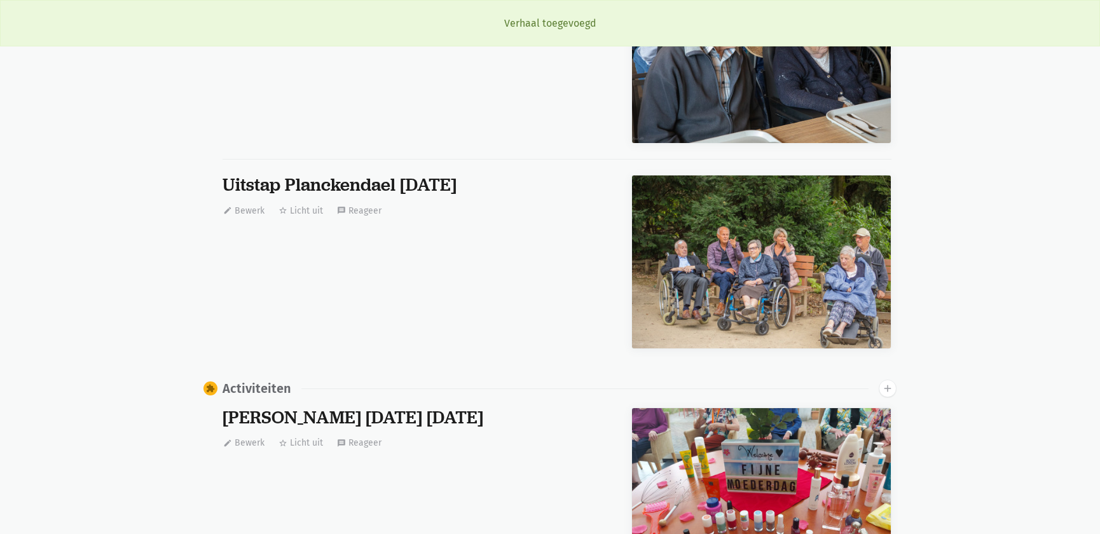
scroll to position [3128, 0]
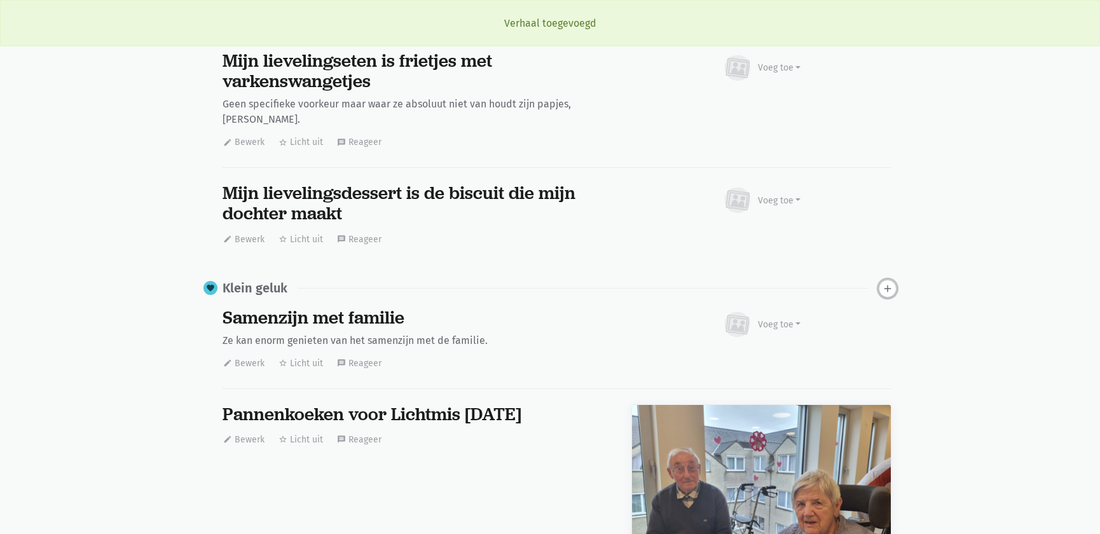
click at [882, 283] on icon "add" at bounding box center [887, 288] width 11 height 11
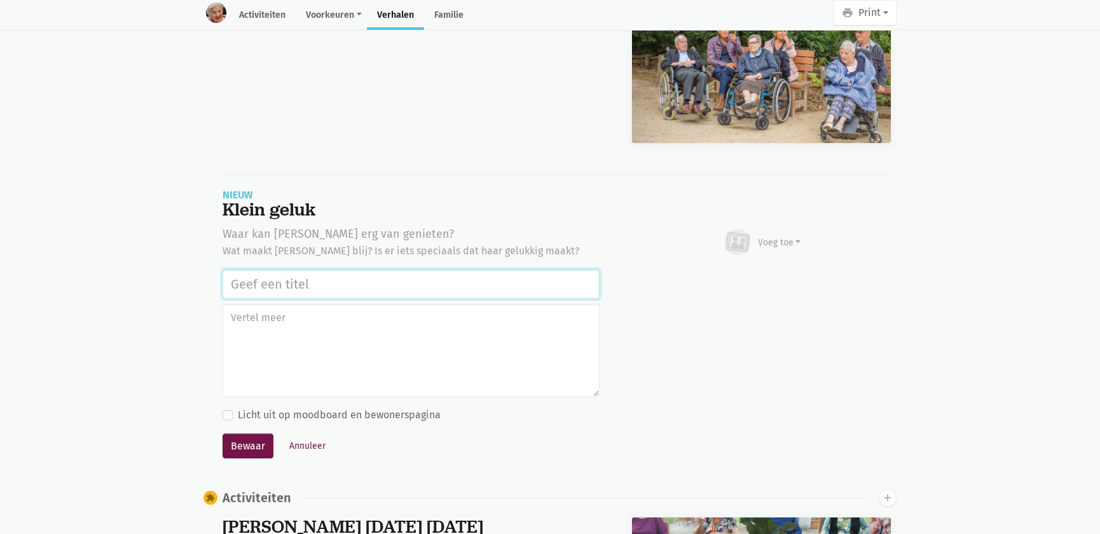
click at [308, 269] on input "text" at bounding box center [410, 283] width 377 height 29
paste input "Uitstap Planckendael [DATE]"
type input "Uitstap Planckendael [DATE]"
click at [769, 236] on div "Voeg toe" at bounding box center [779, 242] width 43 height 13
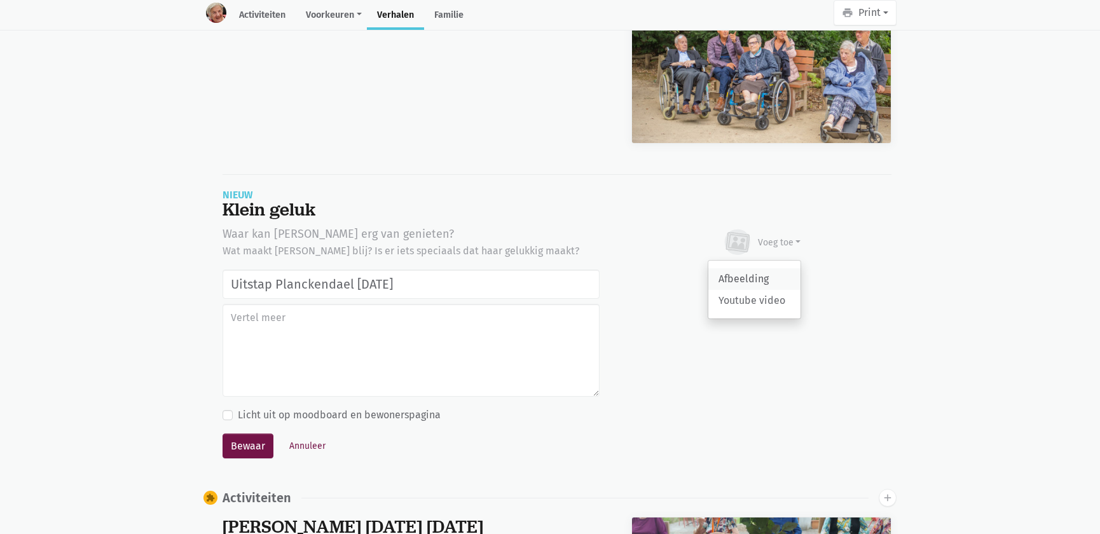
click at [740, 268] on link "Afbeelding" at bounding box center [754, 279] width 92 height 22
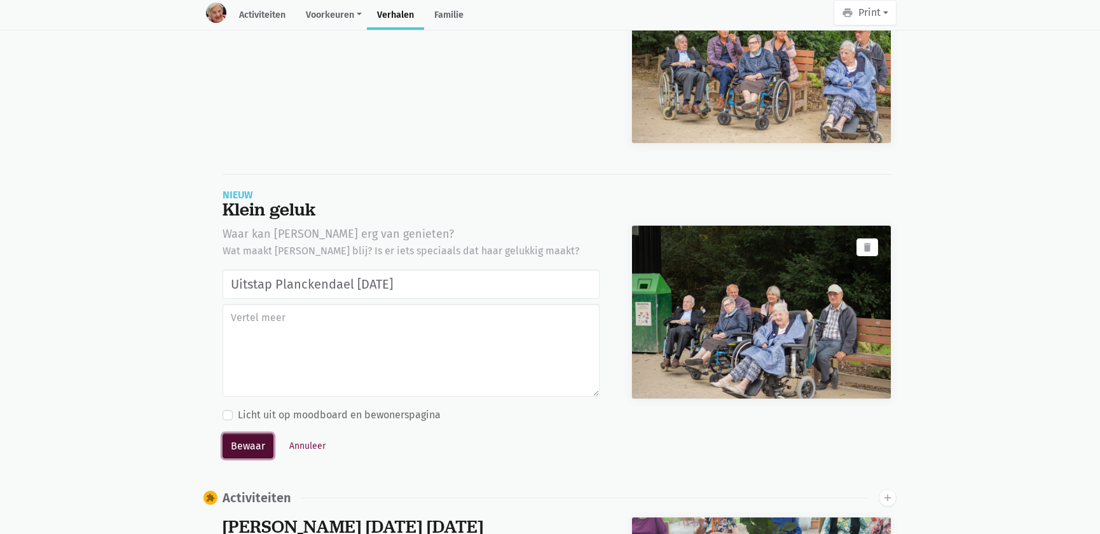
click at [251, 433] on button "Bewaar" at bounding box center [247, 445] width 51 height 25
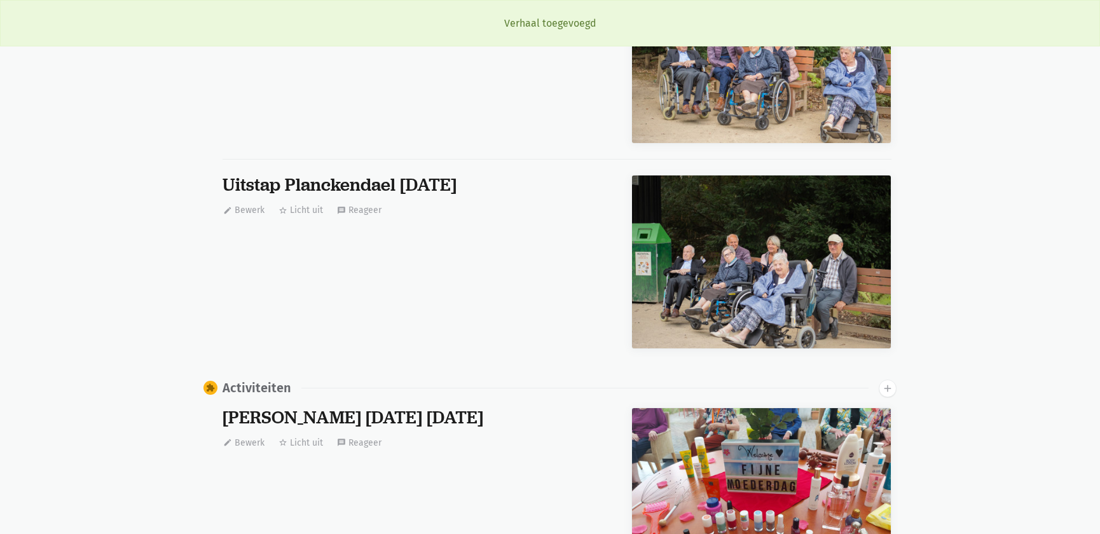
scroll to position [0, 0]
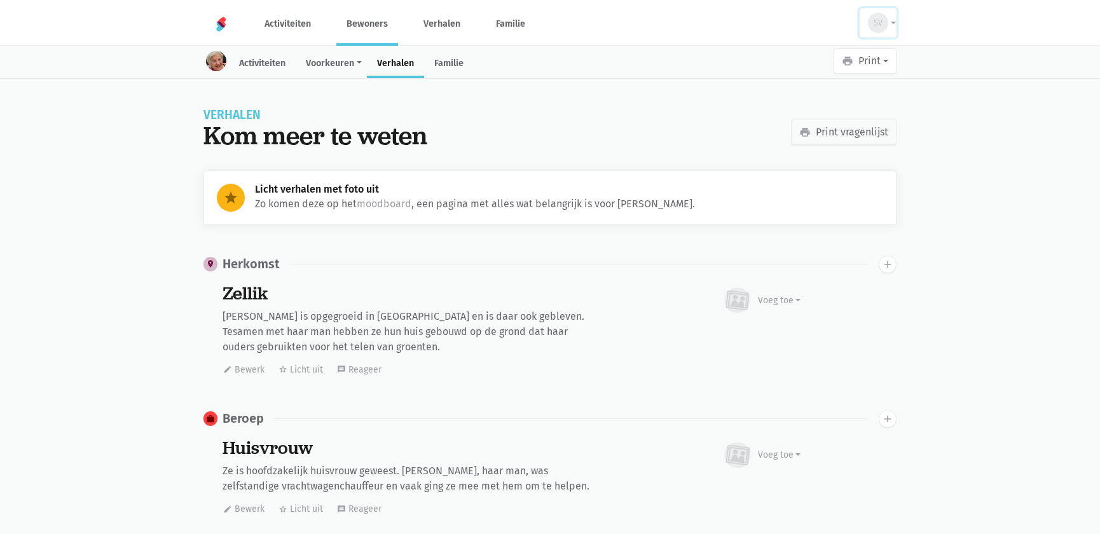
click at [876, 25] on span "SV" at bounding box center [877, 23] width 9 height 13
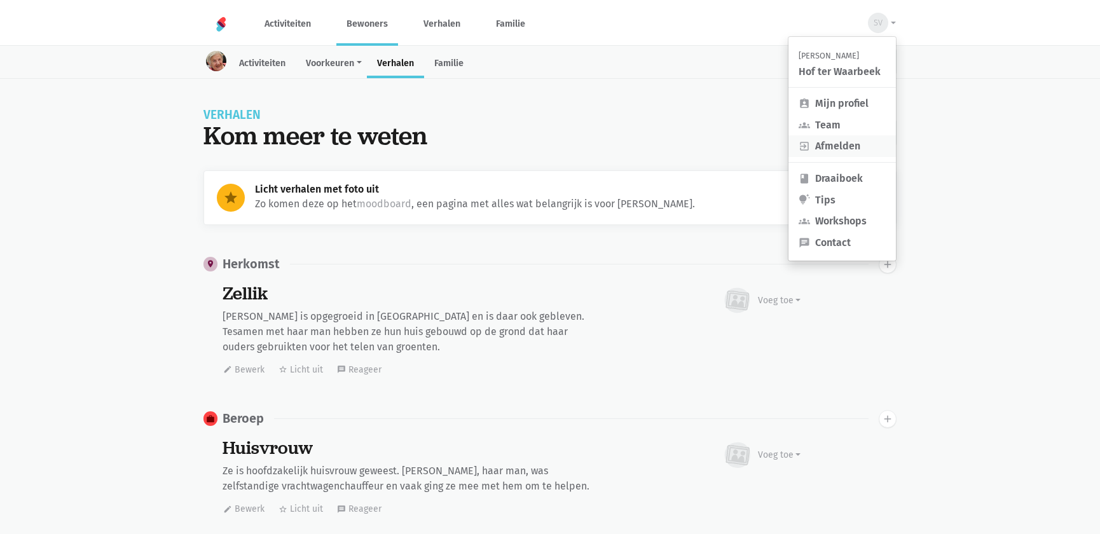
click at [840, 141] on link "exit_to_app Afmelden" at bounding box center [841, 146] width 107 height 22
